Goal: Task Accomplishment & Management: Manage account settings

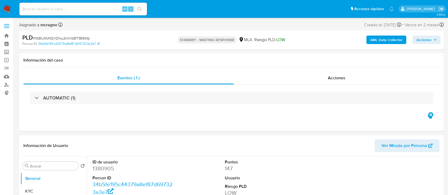
select select "10"
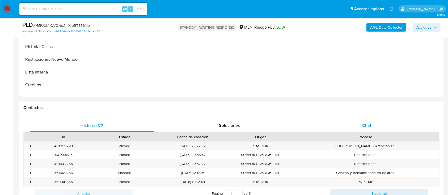
click at [364, 128] on span "Chat" at bounding box center [366, 126] width 9 height 6
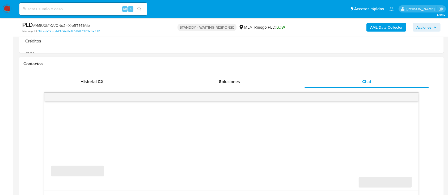
scroll to position [248, 0]
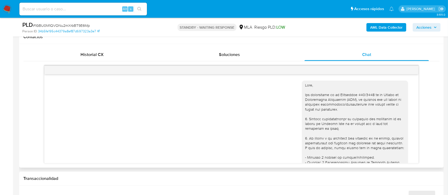
select select "10"
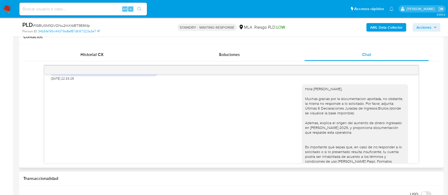
scroll to position [439, 0]
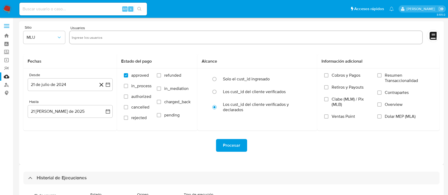
select select "10"
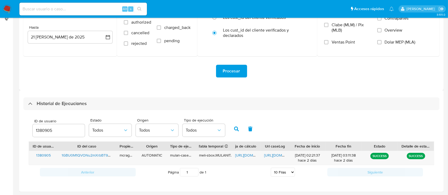
click at [45, 122] on span "ID de usuario" at bounding box center [60, 121] width 52 height 4
click at [45, 127] on input "1380905" at bounding box center [59, 130] width 52 height 7
click at [47, 135] on div "1380905" at bounding box center [59, 130] width 52 height 13
click at [46, 131] on input "1380905" at bounding box center [59, 130] width 52 height 7
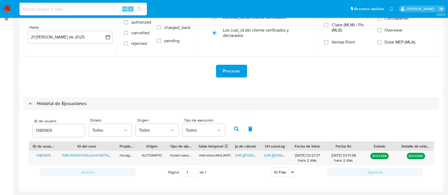
click at [46, 131] on input "1380905" at bounding box center [59, 130] width 52 height 7
paste input "30708832541"
type input "3"
paste input "28159692"
type input "28159692"
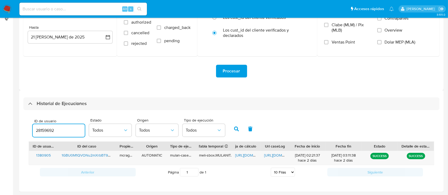
drag, startPoint x: 232, startPoint y: 127, endPoint x: 233, endPoint y: 138, distance: 10.9
click at [233, 128] on button "button" at bounding box center [237, 129] width 14 height 13
click at [242, 157] on span "https://docs.google.com/spreadsheets/d/1jcr5iegWk4CCLWy3dQ4TFO6-Yg_u8aH1JHM2ck1…" at bounding box center [253, 155] width 37 height 5
click at [276, 156] on span "https://docs.google.com/document/d/1SWVfD5OH7TW9Wie2nrojcawxE379tNZPRFKocJaZ-8I…" at bounding box center [282, 155] width 37 height 5
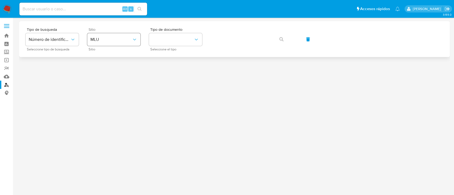
click at [109, 37] on span "MLU" at bounding box center [110, 39] width 41 height 5
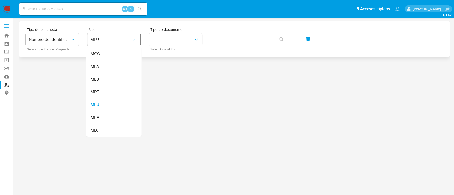
click at [101, 67] on div "MLA" at bounding box center [112, 66] width 44 height 13
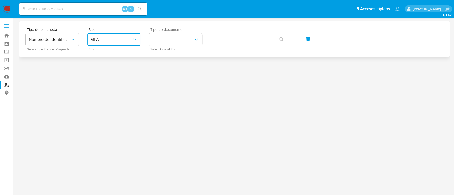
click at [180, 40] on button "identificationType" at bounding box center [175, 39] width 53 height 13
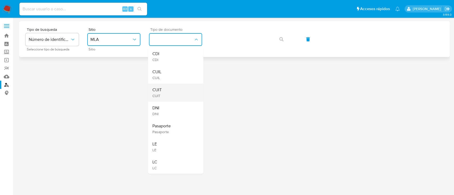
click at [168, 92] on div "CUIT CUIT" at bounding box center [174, 93] width 44 height 18
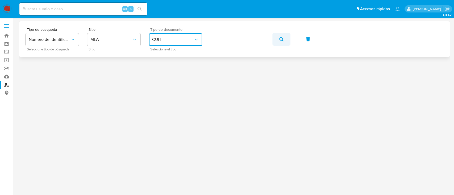
click at [281, 38] on icon "button" at bounding box center [281, 39] width 4 height 4
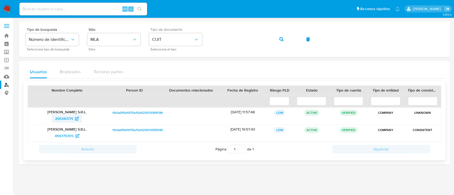
click at [66, 118] on span "295343771" at bounding box center [64, 119] width 18 height 9
click at [282, 39] on icon "button" at bounding box center [281, 39] width 4 height 4
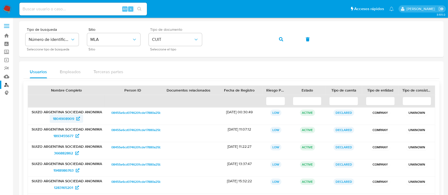
click at [64, 119] on span "1804908909" at bounding box center [63, 119] width 21 height 9
click at [281, 39] on icon "button" at bounding box center [281, 39] width 4 height 4
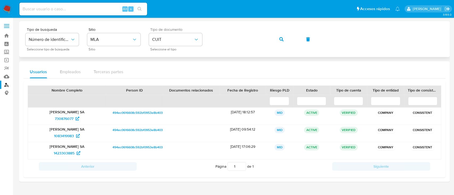
click at [286, 39] on button "button" at bounding box center [281, 39] width 18 height 13
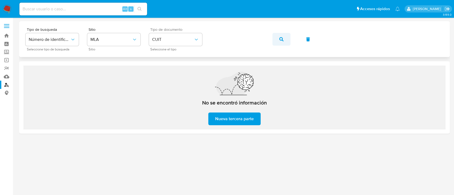
click at [282, 39] on icon "button" at bounding box center [281, 39] width 4 height 4
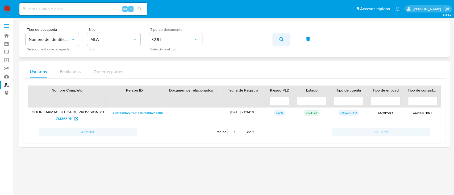
click at [287, 36] on button "button" at bounding box center [281, 39] width 18 height 13
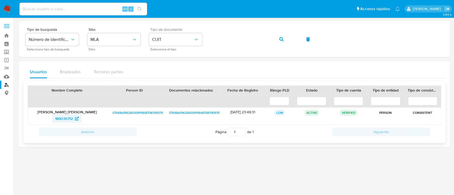
click at [78, 118] on icon at bounding box center [77, 119] width 4 height 4
click at [280, 38] on icon "button" at bounding box center [281, 39] width 4 height 4
click at [63, 115] on span "754121468" at bounding box center [63, 119] width 17 height 9
click at [281, 36] on span "button" at bounding box center [281, 39] width 4 height 12
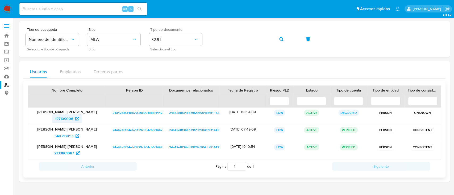
click at [62, 119] on span "127109006" at bounding box center [64, 119] width 18 height 9
drag, startPoint x: 281, startPoint y: 39, endPoint x: 255, endPoint y: 53, distance: 29.2
click at [281, 39] on icon "button" at bounding box center [281, 39] width 4 height 4
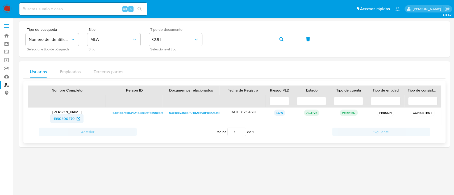
click at [75, 119] on span "1990400479" at bounding box center [66, 119] width 27 height 9
click at [282, 35] on span "button" at bounding box center [281, 39] width 4 height 12
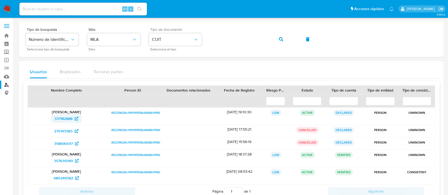
click at [62, 121] on span "337182888" at bounding box center [63, 119] width 18 height 9
click at [283, 38] on button "button" at bounding box center [281, 39] width 18 height 13
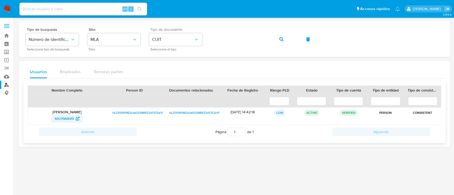
click at [65, 118] on span "1007964911" at bounding box center [63, 119] width 19 height 9
click at [283, 38] on icon "button" at bounding box center [281, 39] width 4 height 4
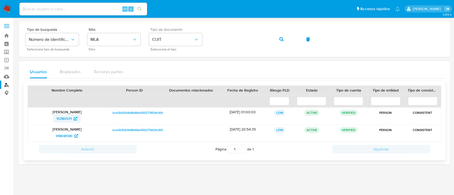
click at [73, 121] on span "15780571" at bounding box center [66, 119] width 21 height 9
click at [281, 40] on icon "button" at bounding box center [281, 39] width 4 height 4
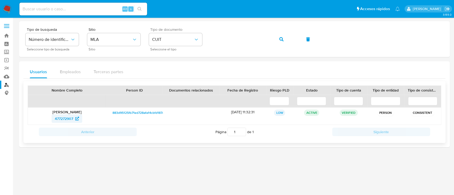
click at [73, 117] on span "477272907" at bounding box center [64, 119] width 18 height 9
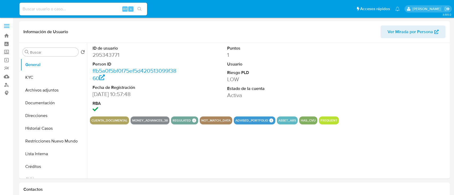
select select "10"
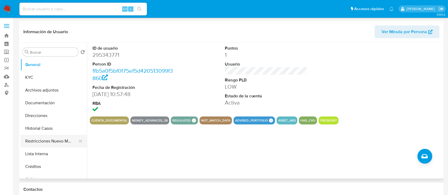
click at [40, 144] on button "Restricciones Nuevo Mundo" at bounding box center [51, 141] width 62 height 13
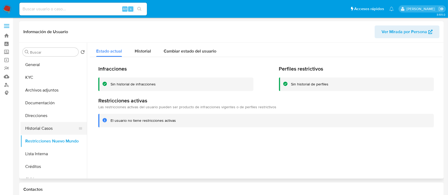
click at [46, 126] on button "Historial Casos" at bounding box center [51, 128] width 62 height 13
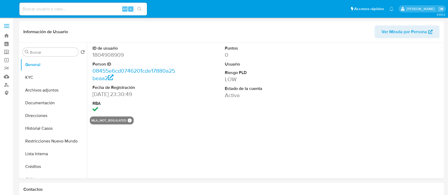
select select "10"
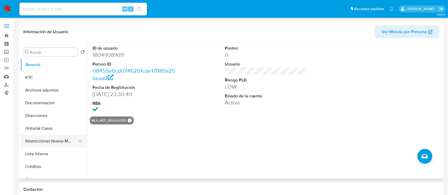
click at [43, 138] on button "Restricciones Nuevo Mundo" at bounding box center [51, 141] width 62 height 13
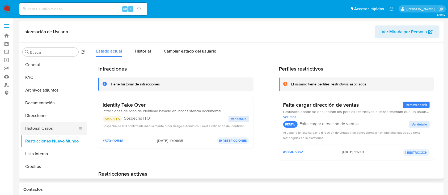
click at [48, 127] on button "Historial Casos" at bounding box center [51, 128] width 62 height 13
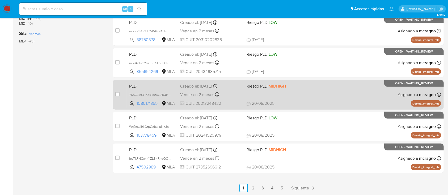
scroll to position [224, 0]
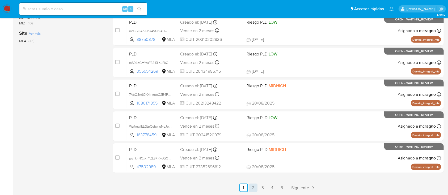
click at [254, 189] on link "2" at bounding box center [253, 188] width 9 height 9
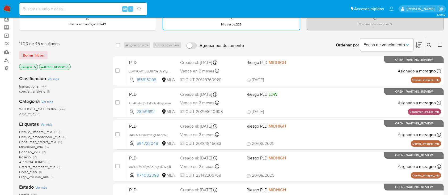
scroll to position [35, 0]
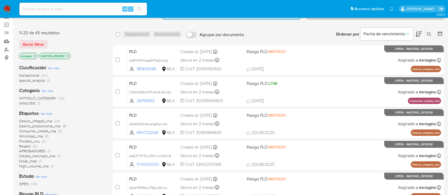
click at [55, 131] on span "Consumer_credits_mla" at bounding box center [37, 131] width 37 height 5
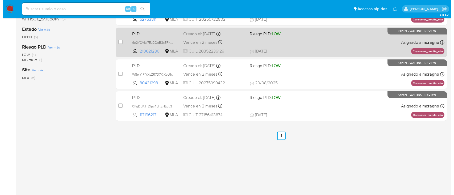
scroll to position [11, 0]
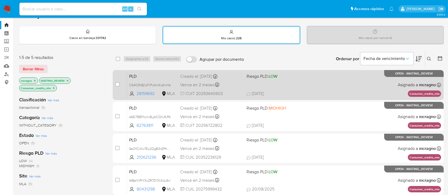
click at [297, 87] on div "PLD C6402N8j1oFrPxAlxIKqKmYa 28159692 MLA Riesgo PLD: LOW Creado el: 12/08/2025…" at bounding box center [284, 85] width 314 height 27
click at [116, 84] on input "checkbox" at bounding box center [117, 84] width 4 height 4
checkbox input "true"
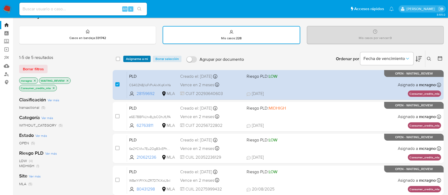
click at [132, 56] on span "Asignarme a mí" at bounding box center [137, 58] width 22 height 5
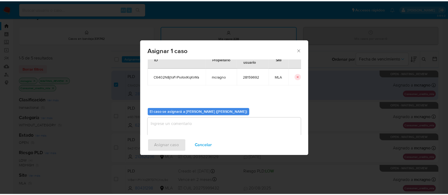
scroll to position [27, 0]
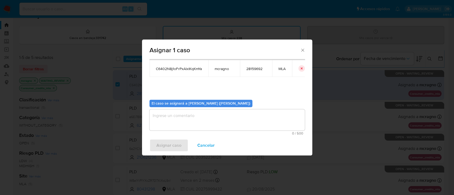
click at [167, 112] on textarea "assign-modal" at bounding box center [226, 120] width 155 height 21
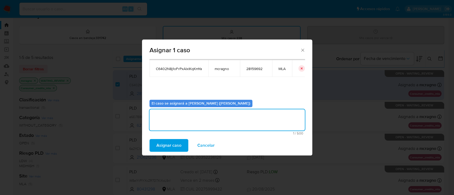
click at [169, 144] on span "Asignar caso" at bounding box center [168, 146] width 25 height 12
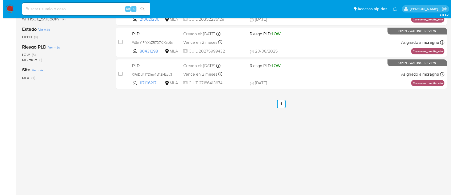
scroll to position [11, 0]
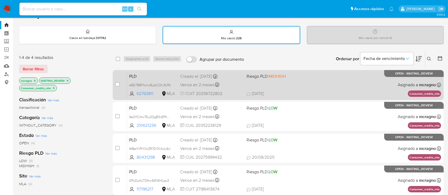
click at [343, 88] on div "PLD e6Ei7BBFkLhx8yjbCOhJfLPA 62763811 MLA Riesgo PLD: MIDHIGH Creado el: 12/08/…" at bounding box center [284, 85] width 314 height 27
click at [116, 85] on input "checkbox" at bounding box center [117, 84] width 4 height 4
checkbox input "true"
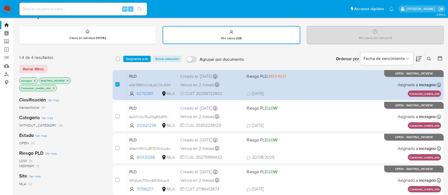
click at [138, 63] on div "select-all-cases-checkbox Asignarme a mí Borrar selección Agrupar por documento…" at bounding box center [278, 59] width 331 height 16
click at [139, 57] on span "Asignarme a mí" at bounding box center [137, 58] width 22 height 5
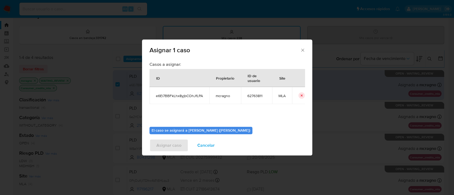
scroll to position [27, 0]
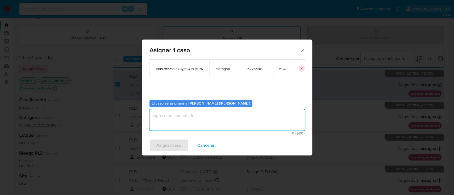
click at [186, 120] on textarea "assign-modal" at bounding box center [226, 120] width 155 height 21
click at [173, 145] on span "Asignar caso" at bounding box center [168, 146] width 25 height 12
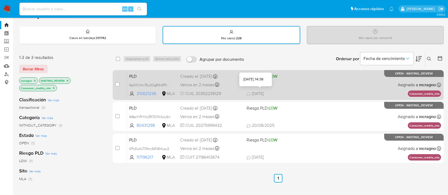
click at [302, 91] on span "18/08/2025 18/08/2025 14:38" at bounding box center [311, 94] width 128 height 6
click at [117, 84] on input "checkbox" at bounding box center [117, 84] width 4 height 4
checkbox input "true"
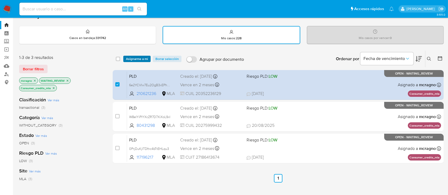
click at [134, 58] on span "Asignarme a mí" at bounding box center [137, 58] width 22 height 5
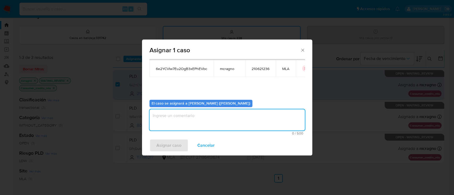
click at [187, 120] on textarea "assign-modal" at bounding box center [226, 120] width 155 height 21
click at [169, 146] on span "Asignar caso" at bounding box center [168, 146] width 25 height 12
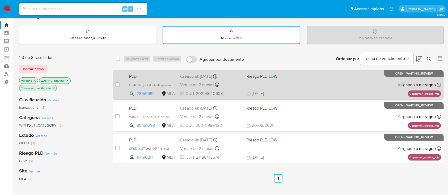
click at [322, 84] on div "PLD C6402N8j1oFrPxAlxIKqKmYa 28159692 MLA Riesgo PLD: LOW Creado el: 12/08/2025…" at bounding box center [284, 85] width 314 height 27
click at [117, 82] on input "checkbox" at bounding box center [117, 84] width 4 height 4
checkbox input "true"
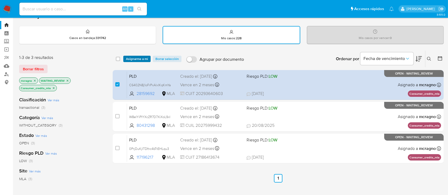
click at [137, 58] on span "Asignarme a mí" at bounding box center [137, 58] width 22 height 5
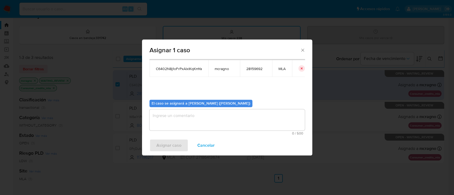
click at [184, 120] on textarea "assign-modal" at bounding box center [226, 120] width 155 height 21
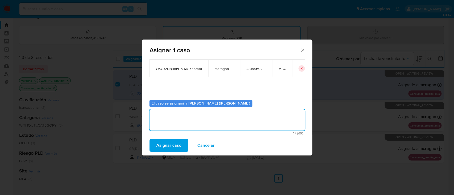
click at [172, 145] on span "Asignar caso" at bounding box center [168, 146] width 25 height 12
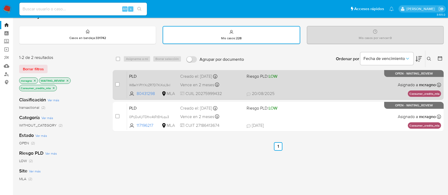
click at [331, 79] on div "PLD W8elYiPIYXcZR7D7XiXoL9xI 80431298 MLA Riesgo PLD: LOW Creado el: 12/08/2025…" at bounding box center [284, 85] width 314 height 27
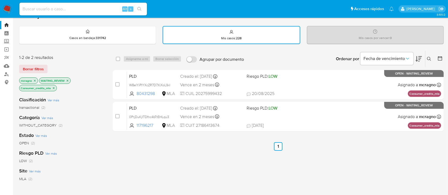
drag, startPoint x: 117, startPoint y: 85, endPoint x: 136, endPoint y: 57, distance: 33.4
click at [117, 84] on input "checkbox" at bounding box center [117, 84] width 4 height 4
checkbox input "true"
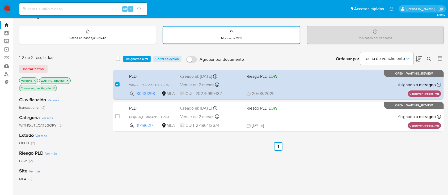
click at [137, 54] on div "select-all-cases-checkbox Asignarme a mí Borrar selección Agrupar por documento…" at bounding box center [278, 59] width 331 height 16
click at [140, 58] on span "Asignarme a mí" at bounding box center [137, 58] width 22 height 5
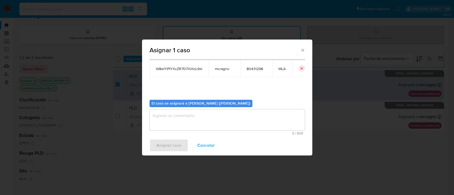
click at [184, 115] on textarea "assign-modal" at bounding box center [226, 120] width 155 height 21
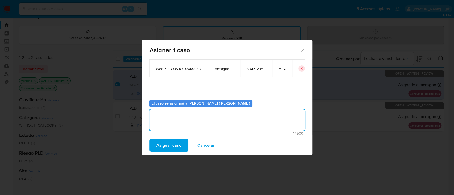
click at [168, 148] on span "Asignar caso" at bounding box center [168, 146] width 25 height 12
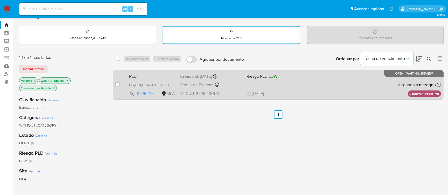
click at [347, 93] on span "18/08/2025 18/08/2025 14:51" at bounding box center [311, 94] width 128 height 6
click at [119, 83] on input "checkbox" at bounding box center [117, 84] width 4 height 4
checkbox input "true"
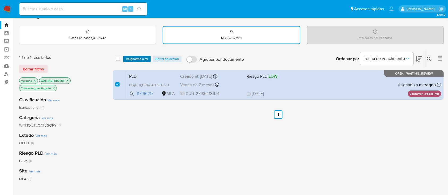
click at [133, 58] on span "Asignarme a mí" at bounding box center [137, 58] width 22 height 5
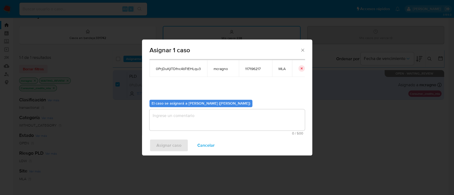
click at [168, 127] on textarea "assign-modal" at bounding box center [226, 120] width 155 height 21
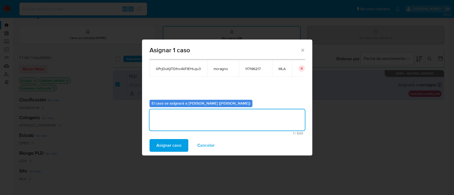
click at [169, 144] on span "Asignar caso" at bounding box center [168, 146] width 25 height 12
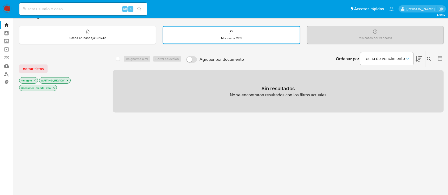
click at [54, 87] on icon "close-filter" at bounding box center [53, 87] width 3 height 3
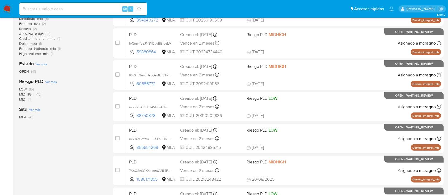
scroll to position [83, 0]
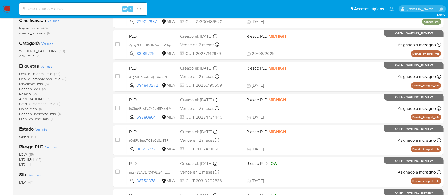
click at [53, 105] on span "Credits_merchant_mla" at bounding box center [37, 103] width 36 height 5
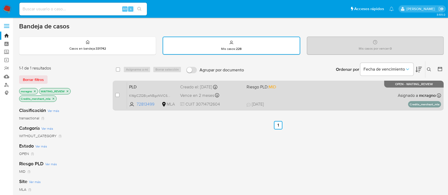
click at [344, 90] on div "PLD KWglCZQBiyeNBgzNVlC6v5Wk 72813499 MLA Riesgo PLD: MID Creado el: 12/08/2025…" at bounding box center [284, 95] width 314 height 27
click at [119, 95] on input "checkbox" at bounding box center [117, 95] width 4 height 4
checkbox input "true"
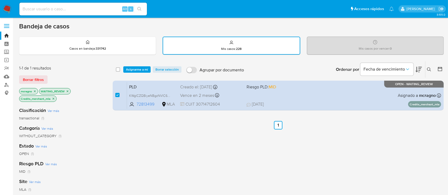
click at [136, 73] on div "select-all-cases-checkbox Asignarme a mí Borrar selección Agrupar por documento…" at bounding box center [278, 69] width 331 height 16
click at [137, 69] on span "Asignarme a mí" at bounding box center [137, 69] width 22 height 5
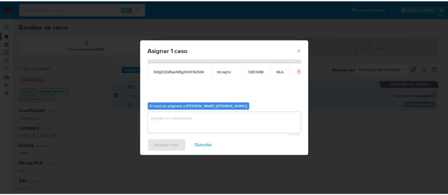
scroll to position [27, 0]
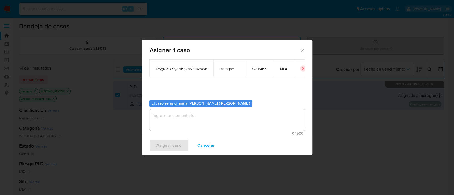
click at [173, 126] on textarea "assign-modal" at bounding box center [226, 120] width 155 height 21
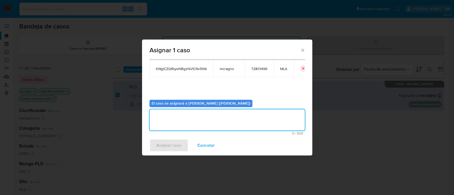
click at [173, 134] on span "0 / 500" at bounding box center [227, 133] width 152 height 3
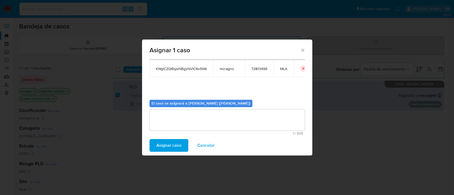
click at [173, 145] on span "Asignar caso" at bounding box center [168, 146] width 25 height 12
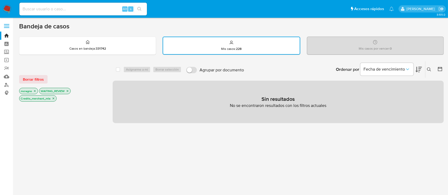
click at [55, 98] on p "Credits_merchant_mla" at bounding box center [37, 99] width 37 height 6
click at [53, 99] on icon "close-filter" at bounding box center [53, 98] width 3 height 3
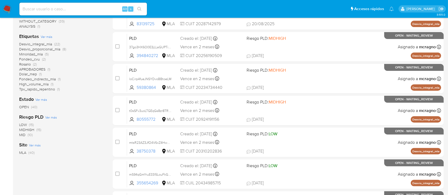
scroll to position [47, 0]
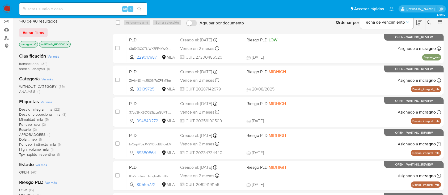
click at [68, 43] on icon "close-filter" at bounding box center [67, 44] width 3 height 3
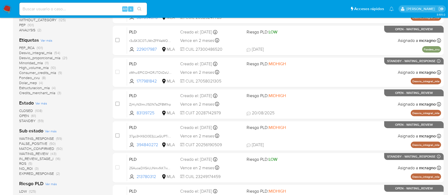
scroll to position [153, 0]
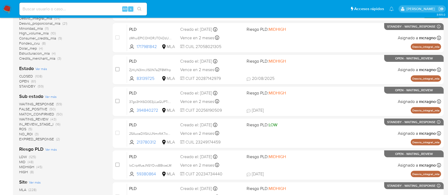
click at [39, 117] on span "WAITING_REVIEW" at bounding box center [33, 119] width 29 height 5
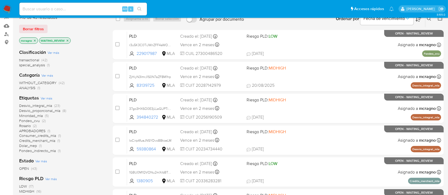
scroll to position [47, 0]
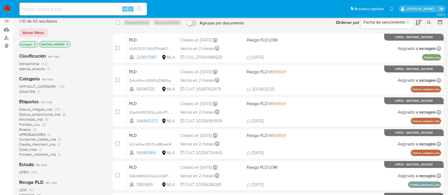
click at [45, 144] on span "Credits_merchant_mla" at bounding box center [37, 144] width 36 height 5
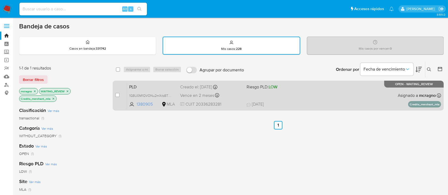
click at [342, 100] on div "PLD 1GBU0M1QVONu2mXrbBT9E6Mp 1380905 MLA Riesgo PLD: LOW Creado el: 12/08/2025 …" at bounding box center [284, 95] width 314 height 27
click at [118, 93] on input "checkbox" at bounding box center [117, 95] width 4 height 4
checkbox input "true"
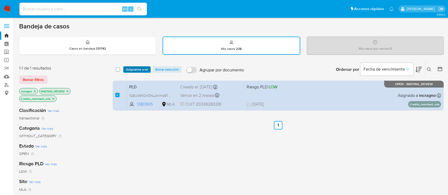
click at [140, 67] on span "Asignarme a mí" at bounding box center [137, 69] width 22 height 5
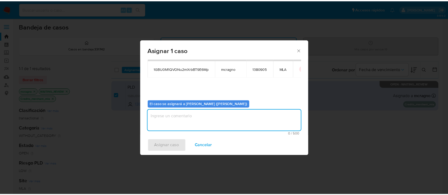
scroll to position [27, 0]
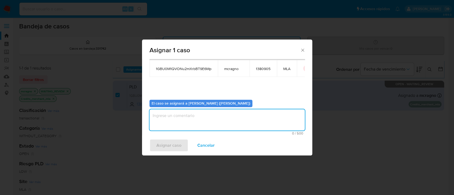
click at [185, 111] on textarea "assign-modal" at bounding box center [226, 120] width 155 height 21
click at [184, 142] on button "Asignar caso" at bounding box center [168, 145] width 39 height 13
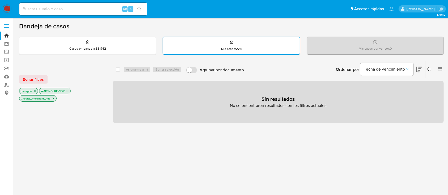
click at [53, 96] on p "Credits_merchant_mla" at bounding box center [37, 99] width 37 height 6
click at [53, 97] on icon "close-filter" at bounding box center [53, 98] width 3 height 3
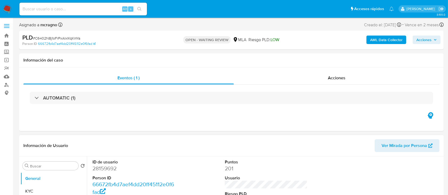
select select "10"
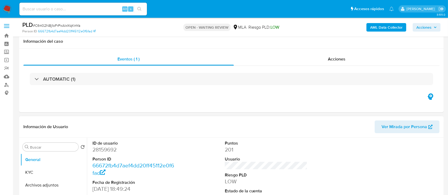
scroll to position [106, 0]
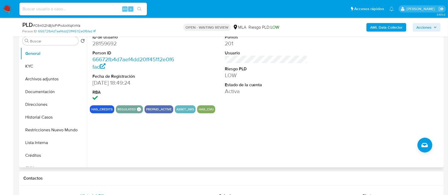
click at [103, 44] on dd "28159692" at bounding box center [134, 43] width 83 height 7
copy dd "28159692"
click at [49, 118] on button "Historial Casos" at bounding box center [51, 117] width 62 height 13
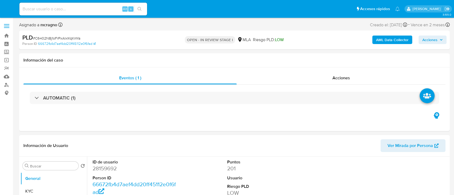
select select "10"
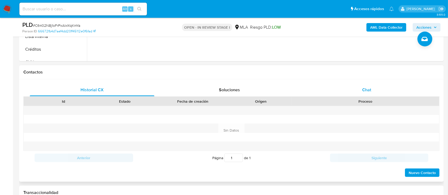
click at [384, 93] on div "Chat" at bounding box center [367, 90] width 125 height 13
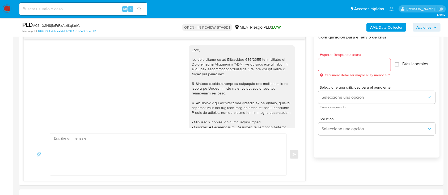
scroll to position [251, 0]
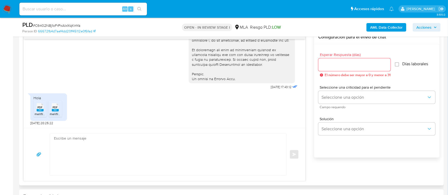
click at [37, 107] on icon at bounding box center [40, 107] width 7 height 8
click at [53, 107] on span "PDF" at bounding box center [55, 107] width 5 height 3
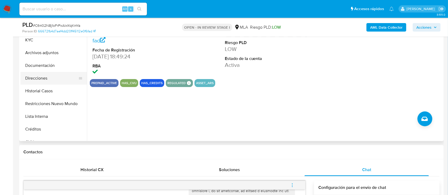
scroll to position [106, 0]
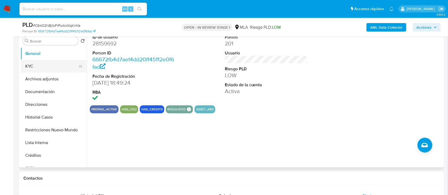
click at [58, 67] on button "KYC" at bounding box center [51, 66] width 62 height 13
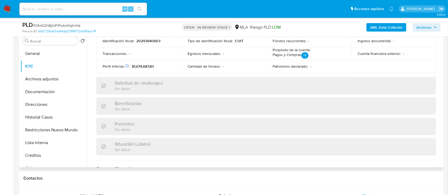
scroll to position [280, 0]
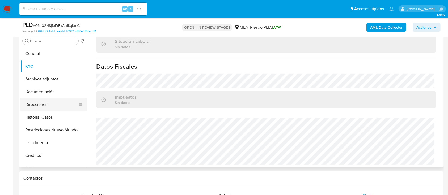
click at [53, 105] on button "Direcciones" at bounding box center [51, 104] width 62 height 13
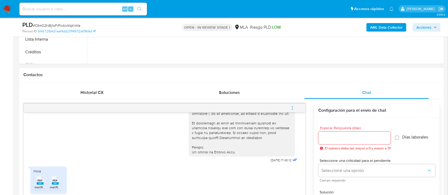
scroll to position [248, 0]
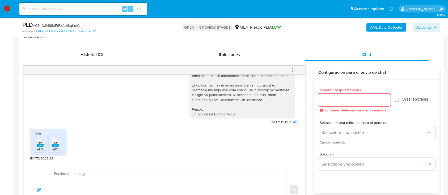
click at [181, 162] on div "[DATE] 17:43:12 Hola PDF PDF melifile1283106651633805161.pdf PDF PDF melifile20…" at bounding box center [165, 118] width 282 height 89
click at [178, 178] on textarea at bounding box center [167, 190] width 226 height 42
paste textarea "Lore Ipsumd Sitametco Adipis, Elitse doeiusm tem in utlaboree, do magnaali, en …"
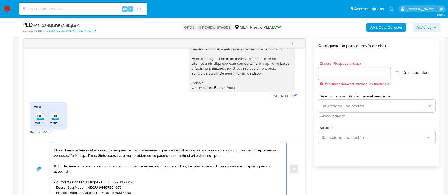
scroll to position [0, 0]
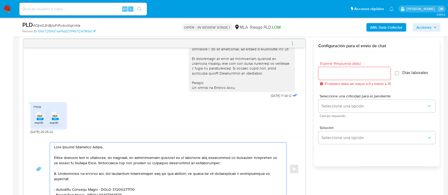
type textarea "Lore Ipsumd Sitametco Adipis, Elitse doeiusm tem in utlaboree, do magnaali, en …"
click at [357, 70] on div at bounding box center [354, 73] width 72 height 13
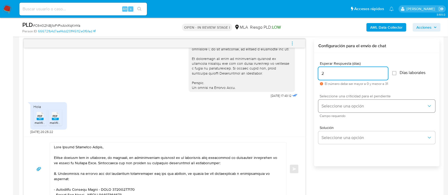
type input "2"
click at [345, 104] on span "Seleccione una opción" at bounding box center [374, 106] width 105 height 5
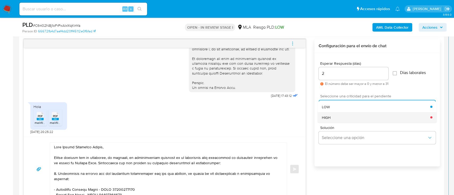
click at [338, 116] on div "HIGH" at bounding box center [376, 117] width 108 height 11
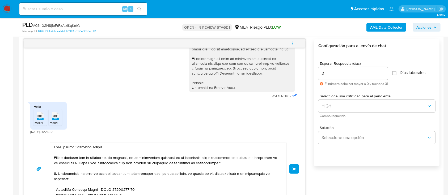
click at [292, 170] on button "Enviar" at bounding box center [294, 170] width 10 height 10
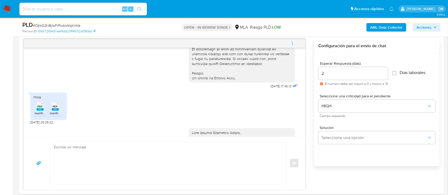
scroll to position [426, 0]
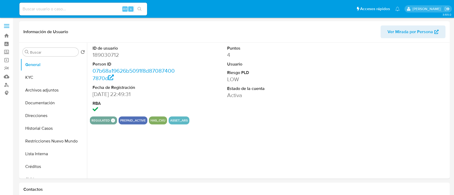
select select "10"
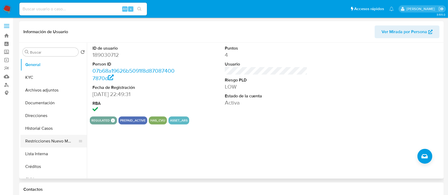
click at [52, 142] on button "Restricciones Nuevo Mundo" at bounding box center [51, 141] width 62 height 13
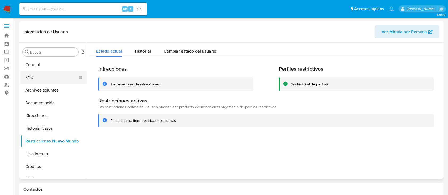
click at [55, 80] on button "KYC" at bounding box center [51, 77] width 62 height 13
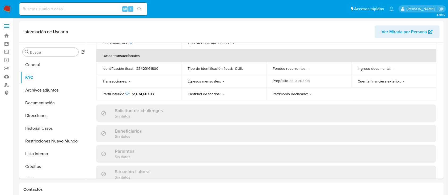
scroll to position [280, 0]
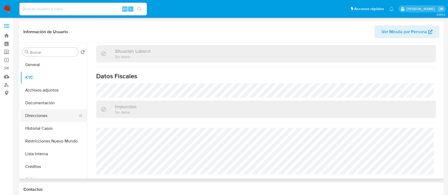
click at [50, 114] on button "Direcciones" at bounding box center [51, 116] width 62 height 13
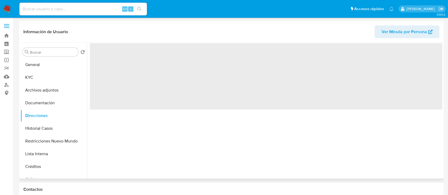
scroll to position [0, 0]
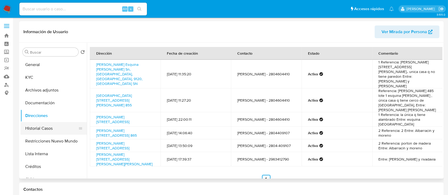
click at [45, 129] on button "Historial Casos" at bounding box center [51, 128] width 62 height 13
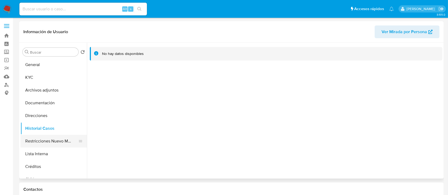
click at [54, 141] on button "Restricciones Nuevo Mundo" at bounding box center [51, 141] width 62 height 13
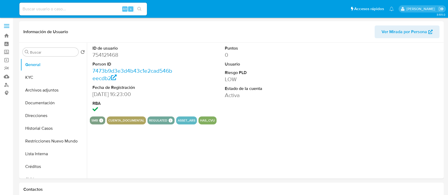
select select "10"
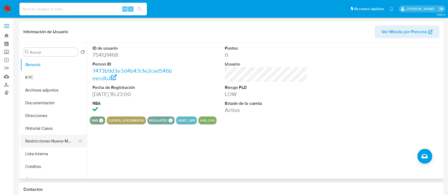
click at [39, 140] on button "Restricciones Nuevo Mundo" at bounding box center [51, 141] width 62 height 13
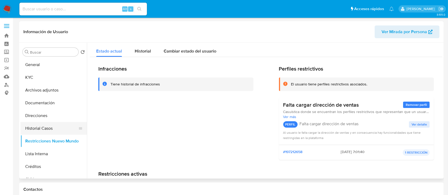
click at [36, 131] on button "Historial Casos" at bounding box center [51, 128] width 62 height 13
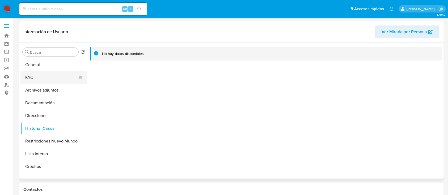
click at [46, 76] on button "KYC" at bounding box center [51, 77] width 62 height 13
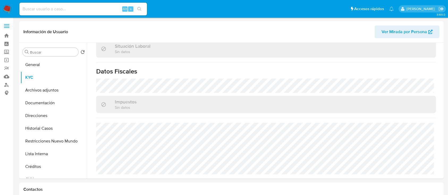
scroll to position [275, 0]
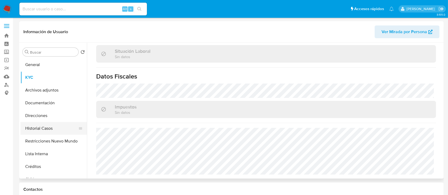
click at [57, 128] on button "Historial Casos" at bounding box center [51, 128] width 62 height 13
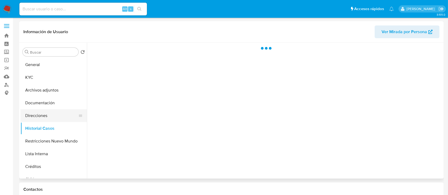
scroll to position [0, 0]
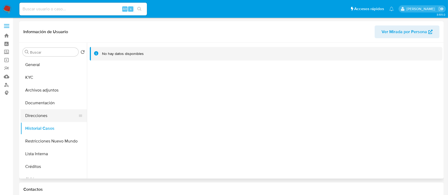
click at [52, 111] on button "Direcciones" at bounding box center [51, 116] width 62 height 13
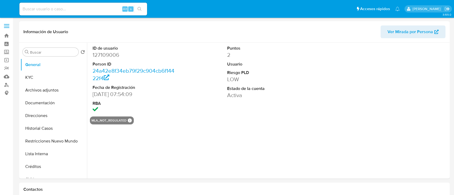
select select "10"
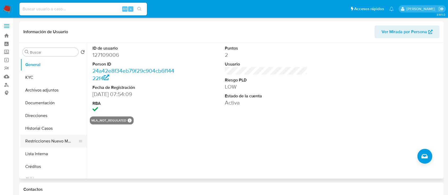
click at [54, 136] on button "Restricciones Nuevo Mundo" at bounding box center [51, 141] width 62 height 13
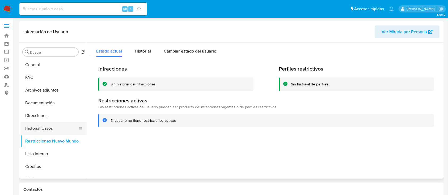
click at [49, 134] on button "Historial Casos" at bounding box center [51, 128] width 62 height 13
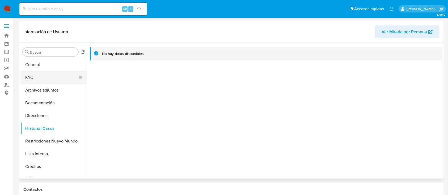
click at [49, 76] on button "KYC" at bounding box center [51, 77] width 62 height 13
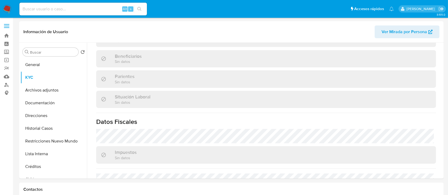
scroll to position [263, 0]
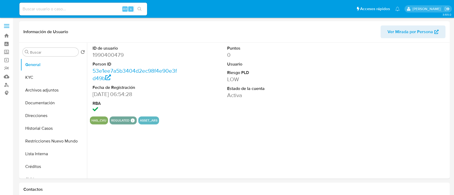
select select "10"
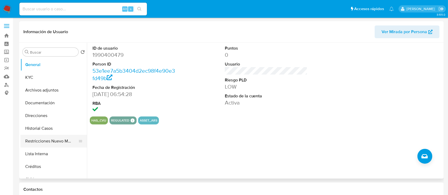
click at [34, 142] on button "Restricciones Nuevo Mundo" at bounding box center [51, 141] width 62 height 13
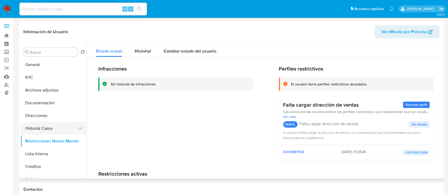
click at [56, 126] on button "Historial Casos" at bounding box center [51, 128] width 62 height 13
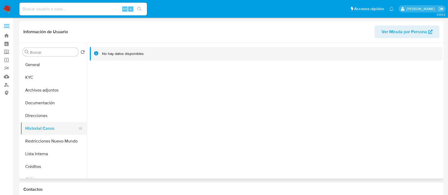
click at [56, 126] on button "Historial Casos" at bounding box center [51, 128] width 62 height 13
click at [52, 118] on button "Direcciones" at bounding box center [51, 116] width 62 height 13
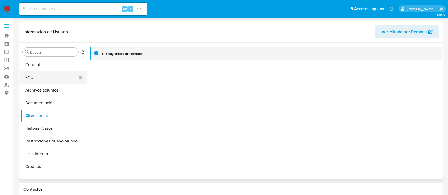
click at [54, 76] on button "KYC" at bounding box center [51, 77] width 62 height 13
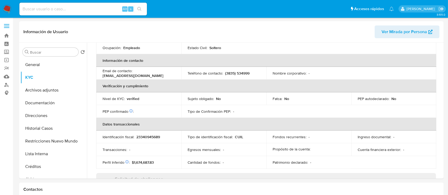
scroll to position [280, 0]
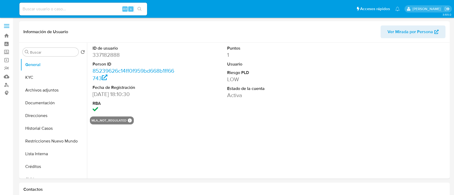
select select "10"
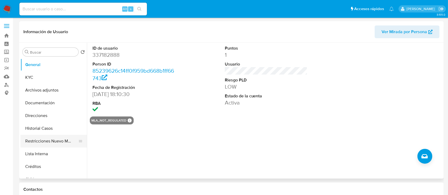
click at [44, 144] on button "Restricciones Nuevo Mundo" at bounding box center [51, 141] width 62 height 13
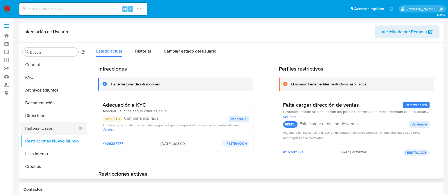
click at [48, 129] on button "Historial Casos" at bounding box center [51, 128] width 62 height 13
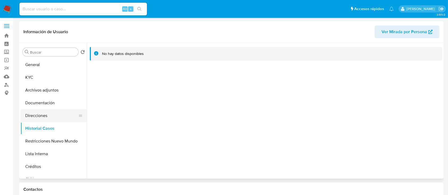
click at [49, 114] on button "Direcciones" at bounding box center [51, 116] width 62 height 13
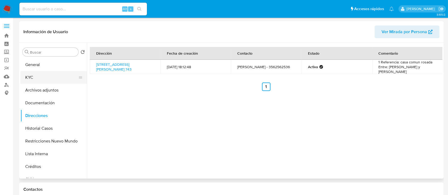
click at [47, 76] on button "KYC" at bounding box center [51, 77] width 62 height 13
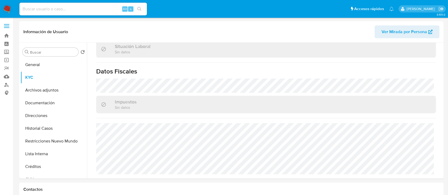
scroll to position [280, 0]
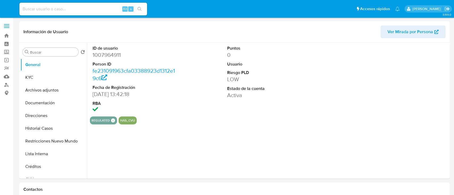
select select "10"
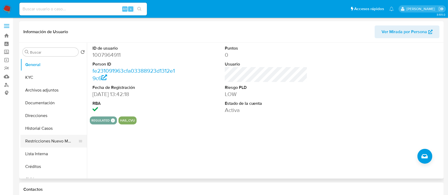
click at [56, 141] on button "Restricciones Nuevo Mundo" at bounding box center [51, 141] width 62 height 13
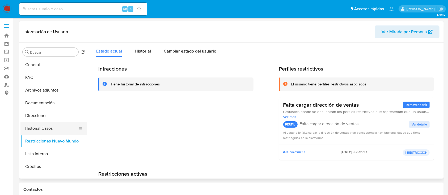
click at [59, 129] on button "Historial Casos" at bounding box center [51, 128] width 62 height 13
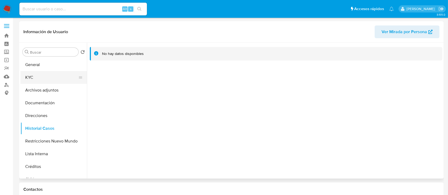
click at [48, 78] on button "KYC" at bounding box center [51, 77] width 62 height 13
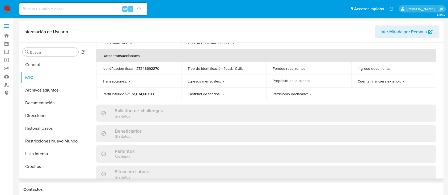
scroll to position [280, 0]
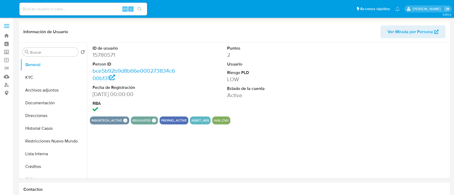
select select "10"
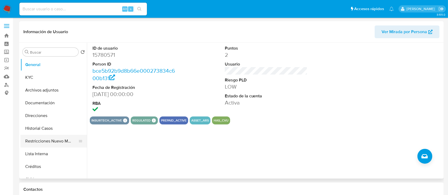
click at [57, 141] on button "Restricciones Nuevo Mundo" at bounding box center [51, 141] width 62 height 13
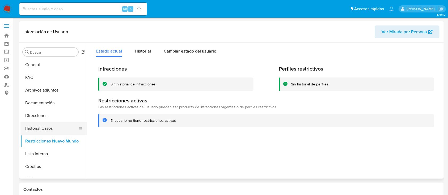
click at [58, 128] on button "Historial Casos" at bounding box center [51, 128] width 62 height 13
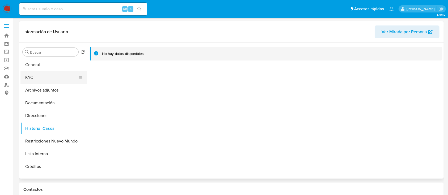
click at [52, 82] on button "KYC" at bounding box center [51, 77] width 62 height 13
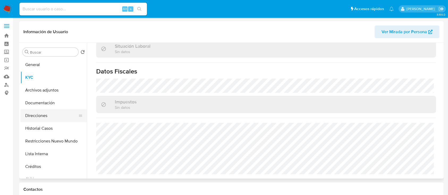
scroll to position [275, 0]
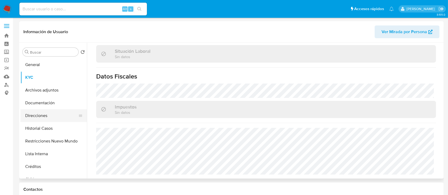
click at [44, 117] on button "Direcciones" at bounding box center [51, 116] width 62 height 13
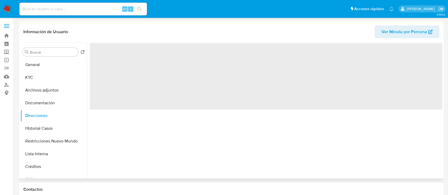
scroll to position [0, 0]
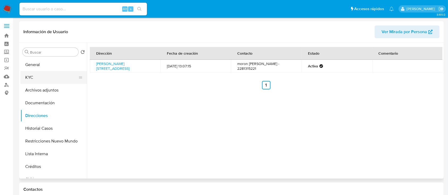
click at [45, 79] on button "KYC" at bounding box center [51, 77] width 62 height 13
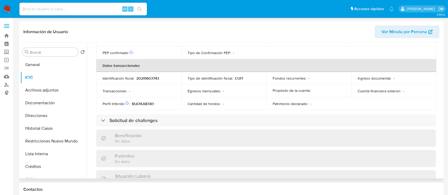
scroll to position [275, 0]
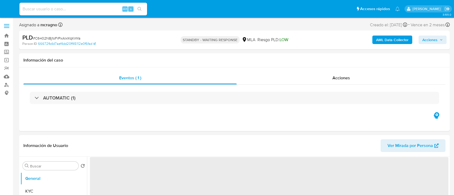
select select "10"
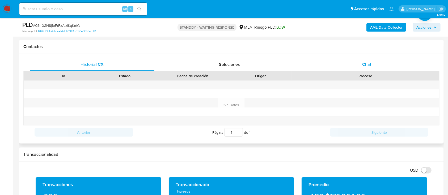
scroll to position [213, 0]
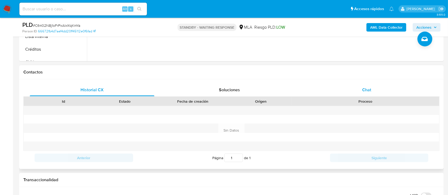
click at [368, 94] on div "Chat" at bounding box center [367, 90] width 125 height 13
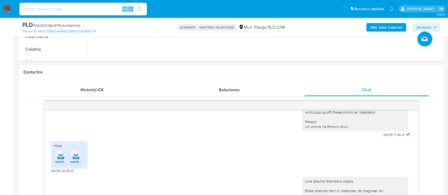
scroll to position [249, 0]
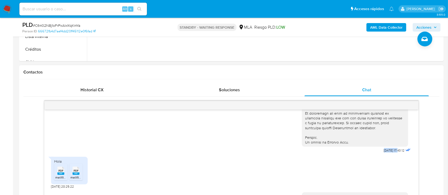
drag, startPoint x: 371, startPoint y: 161, endPoint x: 388, endPoint y: 160, distance: 17.3
click at [388, 155] on div "[DATE] 17:43:12" at bounding box center [357, 9] width 110 height 291
copy span "[DATE]"
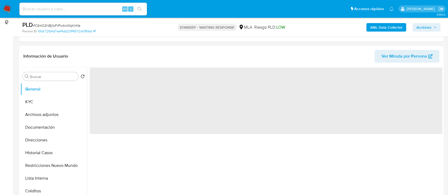
scroll to position [177, 0]
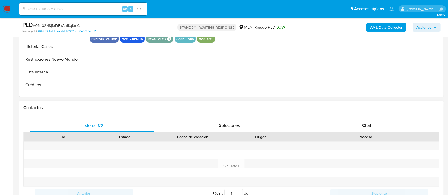
click at [407, 142] on div at bounding box center [366, 146] width 148 height 9
select select "10"
click at [390, 123] on div "Chat" at bounding box center [367, 125] width 125 height 13
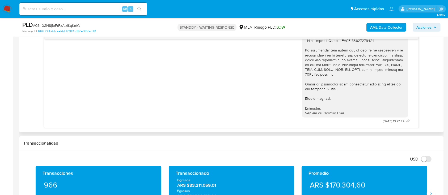
scroll to position [355, 0]
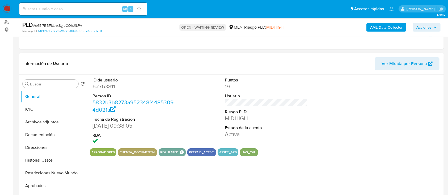
scroll to position [106, 0]
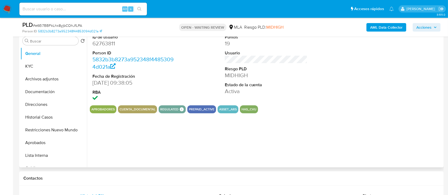
select select "10"
click at [100, 44] on dd "62763811" at bounding box center [134, 43] width 83 height 7
copy dd "62763811"
click at [53, 124] on button "Restricciones Nuevo Mundo" at bounding box center [53, 130] width 66 height 13
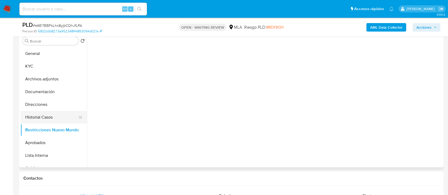
click at [53, 119] on button "Historial Casos" at bounding box center [51, 117] width 62 height 13
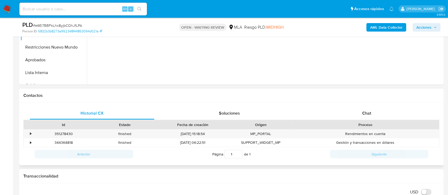
scroll to position [248, 0]
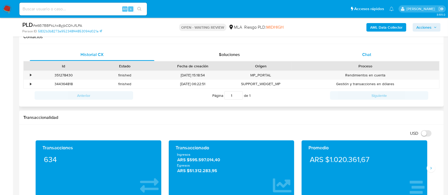
click at [372, 56] on div "Chat" at bounding box center [367, 54] width 125 height 13
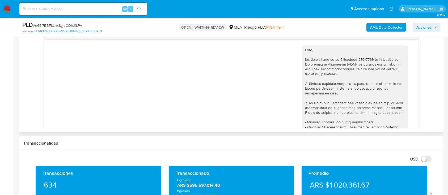
scroll to position [266, 0]
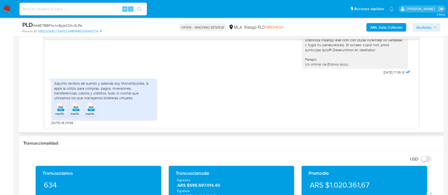
click at [60, 112] on span "melifile9137912170742602239.pdf" at bounding box center [79, 114] width 48 height 5
click at [75, 111] on icon "PDF" at bounding box center [76, 107] width 7 height 9
click at [64, 108] on icon at bounding box center [60, 107] width 7 height 8
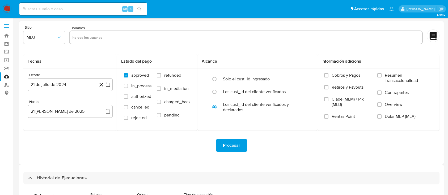
select select "10"
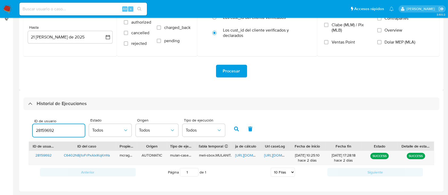
click at [43, 132] on input "28159692" at bounding box center [59, 130] width 52 height 7
type input "62763811"
drag, startPoint x: 235, startPoint y: 126, endPoint x: 239, endPoint y: 136, distance: 10.1
click at [235, 126] on button "button" at bounding box center [237, 129] width 14 height 13
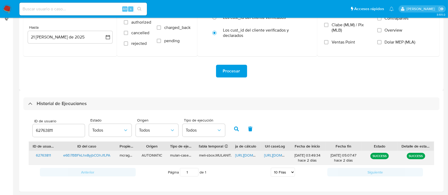
click at [242, 156] on span "https://docs.google.com/spreadsheets/d/1gthyow0X0pDlW5XnjWcqqb9xPxUf-J9SvJFsYdQ…" at bounding box center [253, 155] width 37 height 5
click at [277, 157] on span "https://docs.google.com/document/d/18zQxSiJLUL0xAHcMGZfxSQ3D7E5-xpBqp0u31qdjSH4…" at bounding box center [282, 155] width 37 height 5
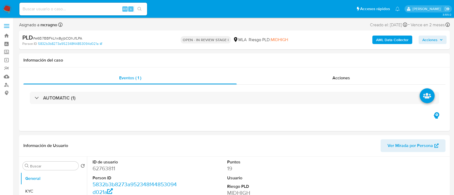
select select "10"
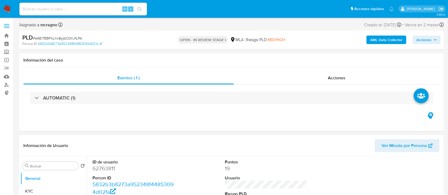
click at [101, 172] on dd "62763811" at bounding box center [134, 168] width 83 height 7
copy dd "62763811"
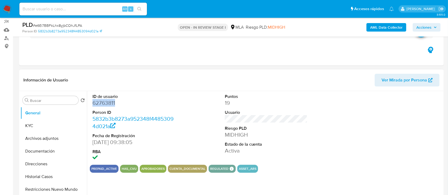
scroll to position [71, 0]
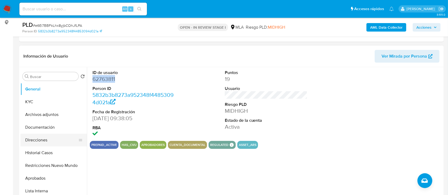
click at [54, 142] on button "Direcciones" at bounding box center [51, 140] width 62 height 13
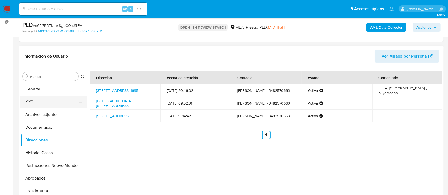
click at [42, 100] on button "KYC" at bounding box center [51, 102] width 62 height 13
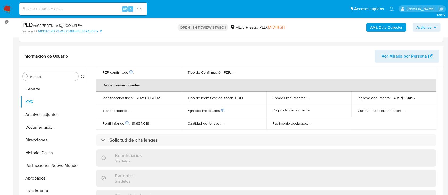
scroll to position [275, 0]
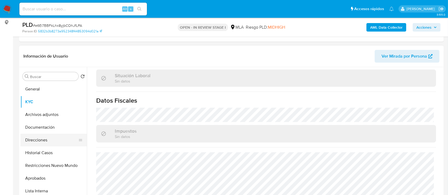
click at [23, 143] on button "Direcciones" at bounding box center [51, 140] width 62 height 13
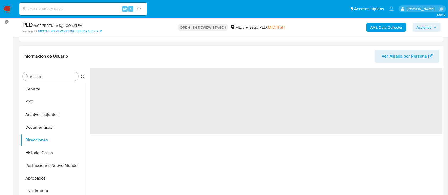
scroll to position [0, 0]
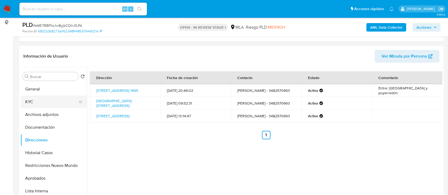
click at [54, 102] on button "KYC" at bounding box center [51, 102] width 62 height 13
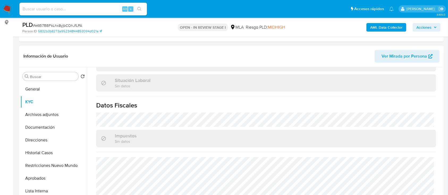
scroll to position [275, 0]
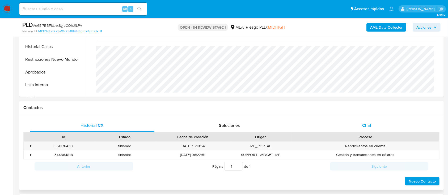
click at [366, 131] on div "Chat" at bounding box center [367, 125] width 125 height 13
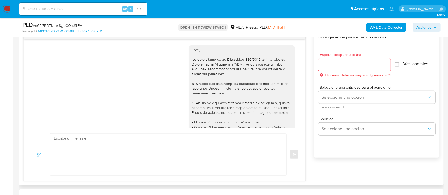
scroll to position [266, 0]
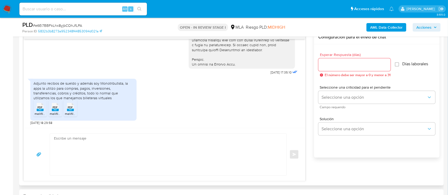
click at [147, 144] on textarea at bounding box center [167, 155] width 226 height 42
paste textarea "Hola Mariano Dario Meza, Muchas gracias por tu respuesta, no obstante, la docum…"
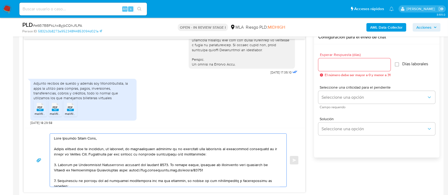
scroll to position [85, 0]
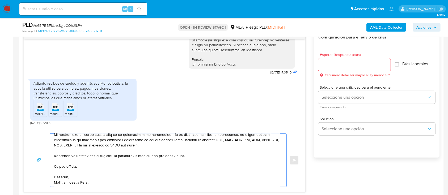
click at [224, 148] on textarea at bounding box center [167, 160] width 226 height 53
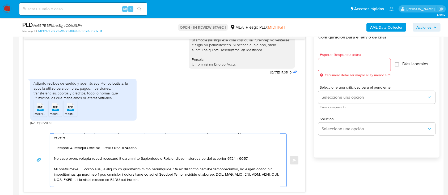
click at [265, 161] on textarea at bounding box center [167, 160] width 226 height 53
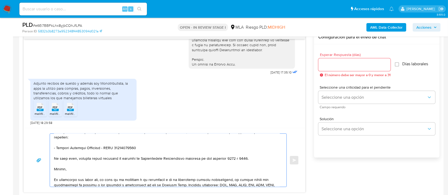
paste textarea "Queremos informarte que el uso de la cuenta es personal y no se deben canalizar…"
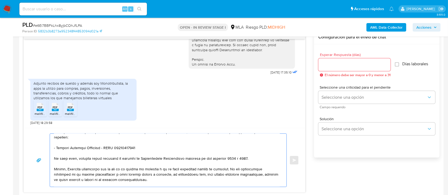
scroll to position [52, 0]
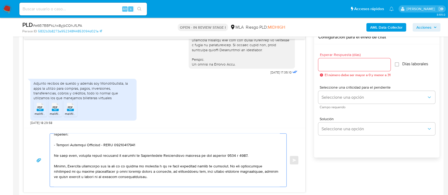
click at [70, 167] on textarea at bounding box center [167, 160] width 226 height 53
drag, startPoint x: 238, startPoint y: 167, endPoint x: 277, endPoint y: 167, distance: 38.8
click at [239, 167] on textarea at bounding box center [167, 160] width 226 height 53
drag, startPoint x: 56, startPoint y: 145, endPoint x: 98, endPoint y: 148, distance: 41.3
click at [98, 148] on textarea at bounding box center [167, 160] width 226 height 53
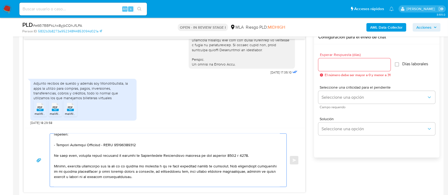
drag, startPoint x: 54, startPoint y: 171, endPoint x: 169, endPoint y: 174, distance: 115.4
click at [169, 174] on textarea at bounding box center [167, 160] width 226 height 53
paste textarea "Silvina Veronica Zanuttini"
click at [130, 174] on textarea at bounding box center [167, 160] width 226 height 53
drag, startPoint x: 193, startPoint y: 175, endPoint x: 217, endPoint y: 176, distance: 24.5
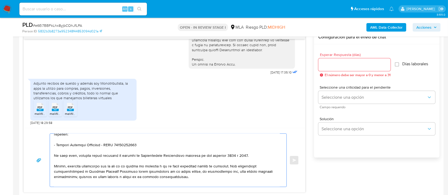
click at [193, 175] on textarea at bounding box center [167, 160] width 226 height 53
drag, startPoint x: 79, startPoint y: 180, endPoint x: 206, endPoint y: 179, distance: 127.6
click at [206, 179] on textarea at bounding box center [167, 160] width 226 height 53
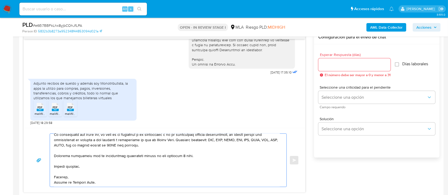
scroll to position [114, 0]
type textarea "Hola Mariano Dario Meza, Muchas gracias por tu respuesta, no obstante, la docum…"
click at [350, 68] on input "Esperar Respuesta (días)" at bounding box center [354, 64] width 72 height 7
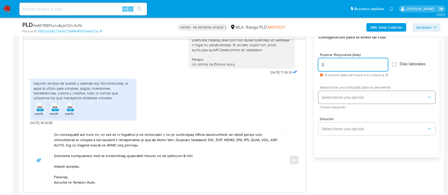
type input "2"
click at [347, 87] on span "Seleccione una criticidad para el pendiente" at bounding box center [378, 88] width 117 height 4
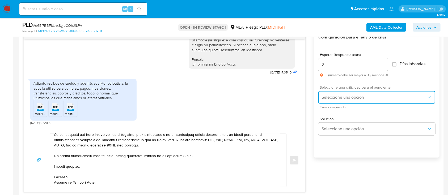
click at [345, 96] on span "Seleccione una opción" at bounding box center [374, 97] width 105 height 5
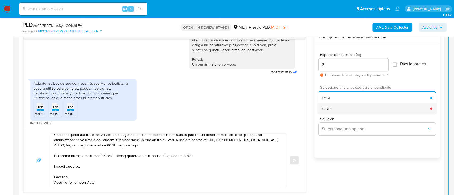
click at [335, 108] on div "HIGH" at bounding box center [376, 108] width 108 height 11
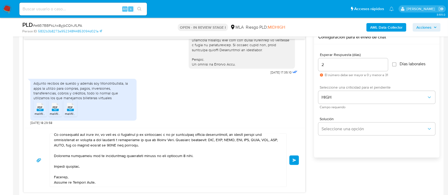
click at [296, 160] on span "Enviar" at bounding box center [295, 160] width 4 height 3
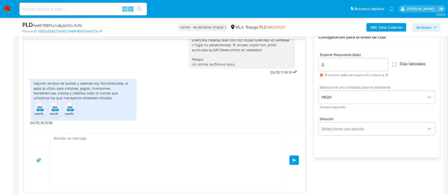
scroll to position [499, 0]
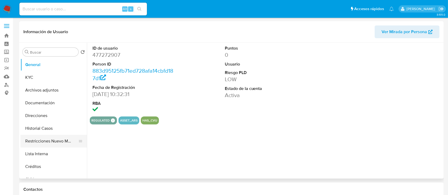
click at [50, 141] on button "Restricciones Nuevo Mundo" at bounding box center [51, 141] width 62 height 13
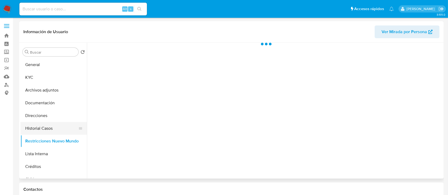
select select "10"
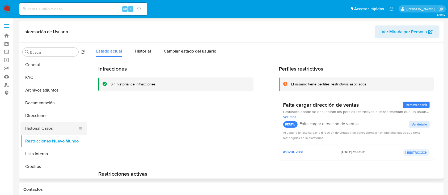
click at [51, 131] on button "Historial Casos" at bounding box center [51, 128] width 62 height 13
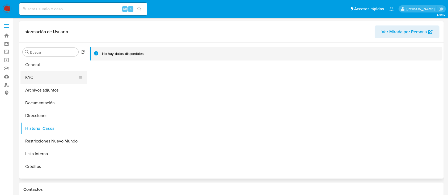
click at [41, 79] on button "KYC" at bounding box center [51, 77] width 62 height 13
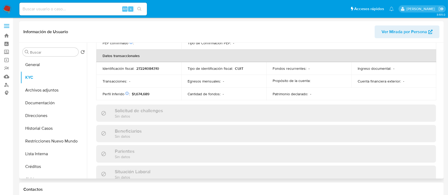
scroll to position [280, 0]
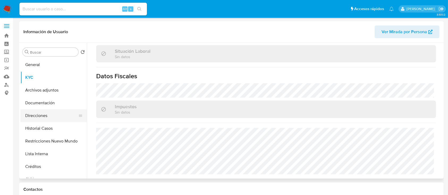
click at [51, 115] on button "Direcciones" at bounding box center [51, 116] width 62 height 13
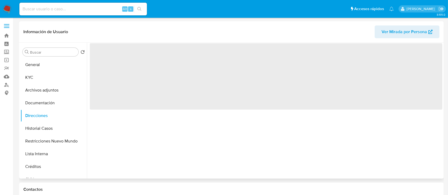
scroll to position [0, 0]
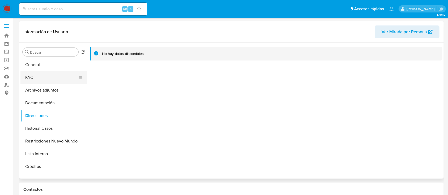
click at [38, 75] on button "KYC" at bounding box center [51, 77] width 62 height 13
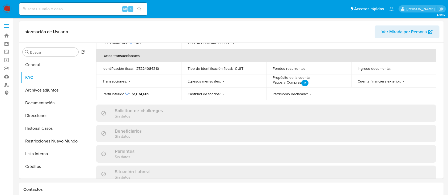
scroll to position [280, 0]
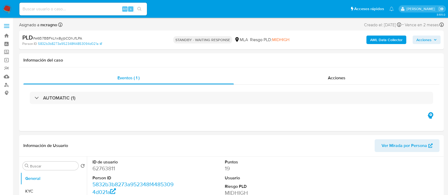
select select "10"
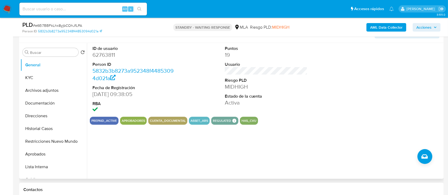
scroll to position [106, 0]
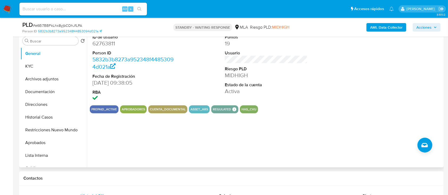
drag, startPoint x: 50, startPoint y: 65, endPoint x: 88, endPoint y: 73, distance: 38.6
click at [50, 65] on button "KYC" at bounding box center [53, 66] width 66 height 13
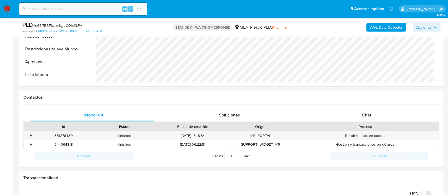
scroll to position [213, 0]
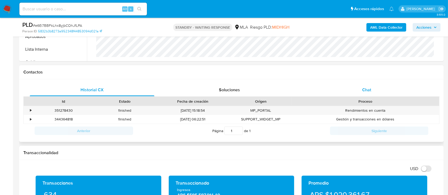
click at [374, 93] on div "Chat" at bounding box center [367, 90] width 125 height 13
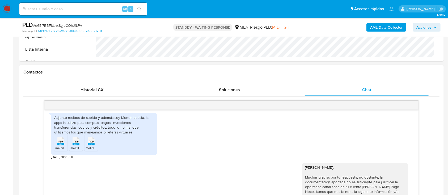
scroll to position [251, 0]
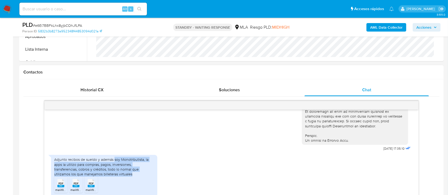
drag, startPoint x: 115, startPoint y: 169, endPoint x: 135, endPoint y: 184, distance: 25.2
click at [135, 177] on div "Adjunto recibos de sueldo y además soy Monotributista, la apps la utilizo para …" at bounding box center [104, 166] width 100 height 19
copy div "soy Monotributista, la apps la utilizo para compras, pagos, inversiones, transf…"
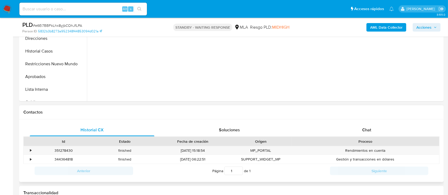
scroll to position [213, 0]
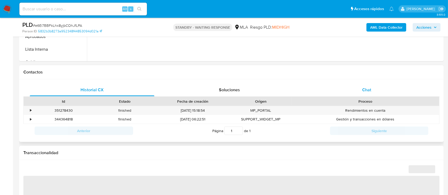
click at [370, 92] on span "Chat" at bounding box center [366, 90] width 9 height 6
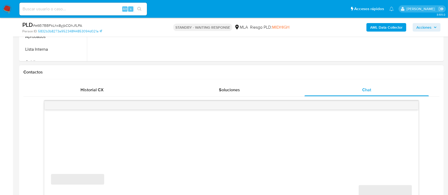
select select "10"
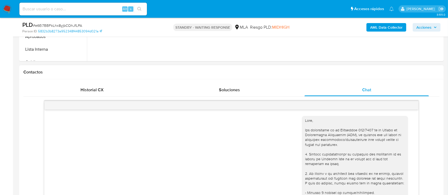
scroll to position [499, 0]
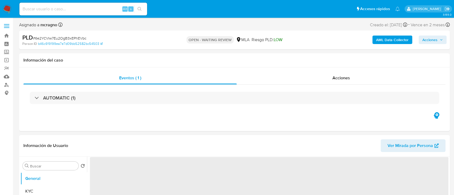
select select "10"
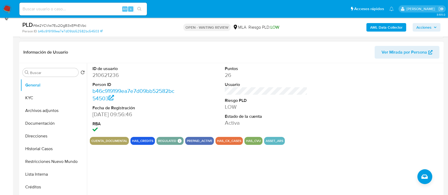
scroll to position [106, 0]
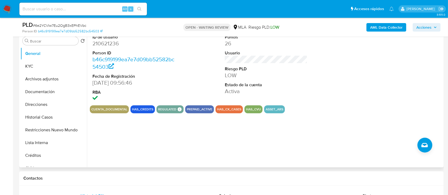
click at [109, 40] on dd "210621236" at bounding box center [134, 43] width 83 height 7
copy dd "210621236"
click at [49, 118] on button "Historial Casos" at bounding box center [51, 117] width 62 height 13
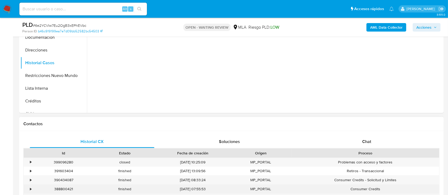
scroll to position [213, 0]
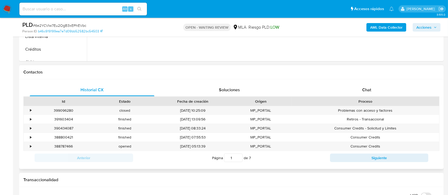
click at [372, 103] on div "Proceso" at bounding box center [365, 101] width 140 height 5
click at [374, 95] on div "Chat" at bounding box center [367, 90] width 125 height 13
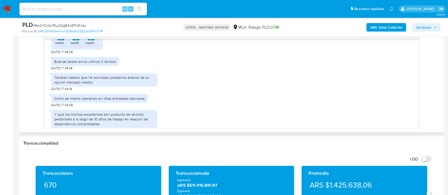
scroll to position [319, 0]
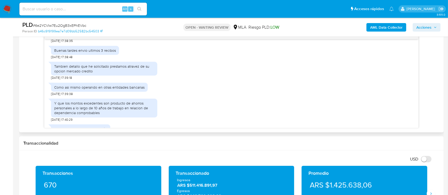
click at [60, 34] on span "melifile2689672293598360865.pdf" at bounding box center [80, 32] width 51 height 5
click at [74, 34] on span "melifile1844327882239087791.pdf" at bounding box center [94, 32] width 49 height 5
click at [88, 34] on span "melifile552362698520015243.pdf" at bounding box center [110, 32] width 48 height 5
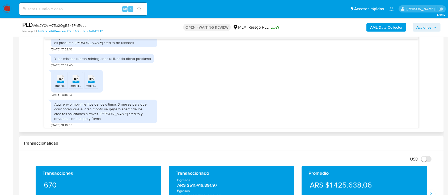
scroll to position [425, 0]
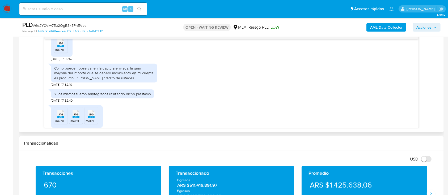
click at [64, 52] on span "melifile5166422054719414424.jpg" at bounding box center [79, 50] width 48 height 5
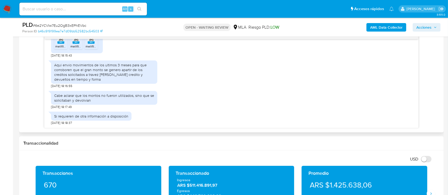
scroll to position [510, 0]
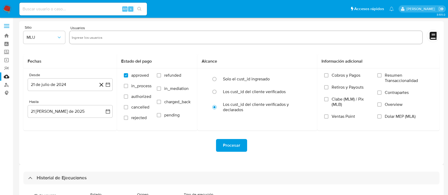
select select "10"
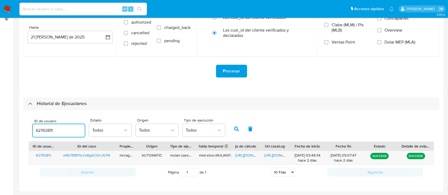
click at [38, 132] on input "62763811" at bounding box center [59, 130] width 52 height 7
type input "210621236"
drag, startPoint x: 234, startPoint y: 130, endPoint x: 247, endPoint y: 151, distance: 25.2
click at [234, 130] on icon "button" at bounding box center [236, 129] width 5 height 5
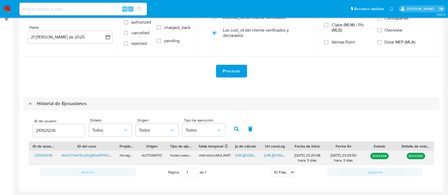
click at [247, 156] on span "[URL][DOMAIN_NAME]" at bounding box center [253, 155] width 37 height 5
click at [270, 153] on span "[URL][DOMAIN_NAME]" at bounding box center [282, 155] width 37 height 5
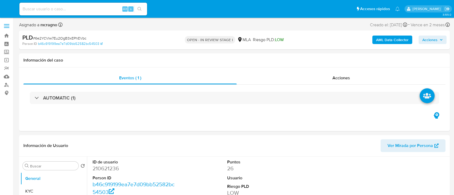
select select "10"
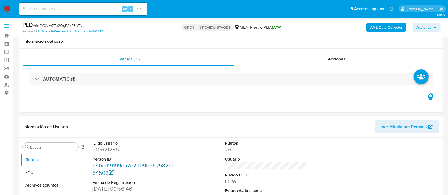
scroll to position [106, 0]
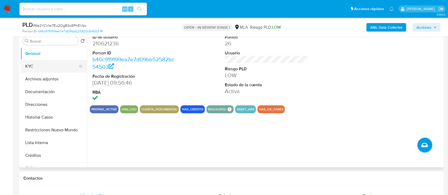
click at [57, 63] on button "KYC" at bounding box center [51, 66] width 62 height 13
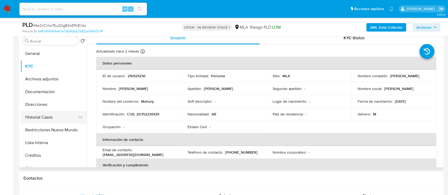
click at [40, 115] on button "Historial Casos" at bounding box center [51, 117] width 62 height 13
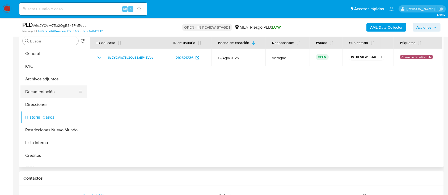
click at [38, 100] on button "Direcciones" at bounding box center [53, 104] width 66 height 13
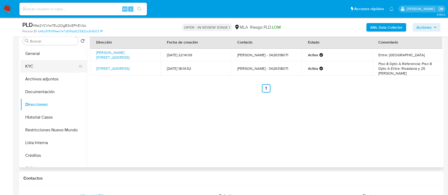
click at [57, 64] on button "KYC" at bounding box center [51, 66] width 62 height 13
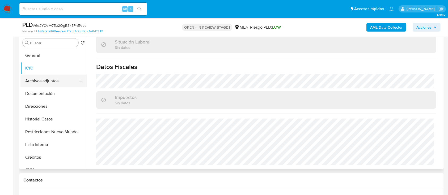
scroll to position [71, 0]
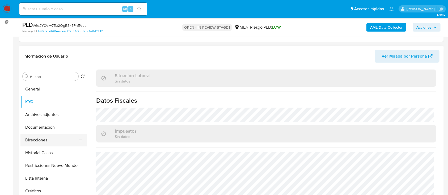
click at [55, 141] on button "Direcciones" at bounding box center [51, 140] width 62 height 13
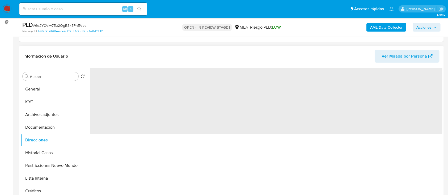
scroll to position [0, 0]
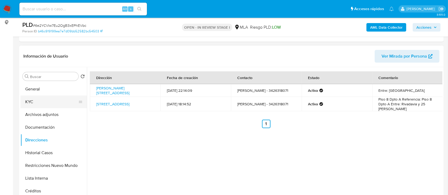
click at [39, 100] on button "KYC" at bounding box center [51, 102] width 62 height 13
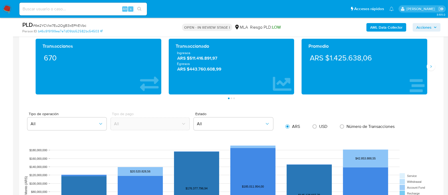
scroll to position [248, 0]
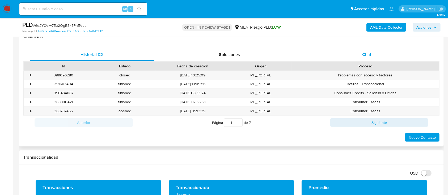
click at [380, 54] on div "Chat" at bounding box center [367, 54] width 125 height 13
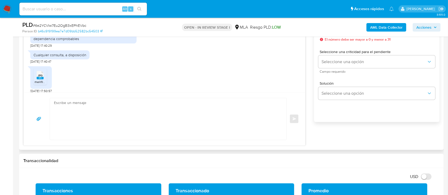
scroll to position [142, 0]
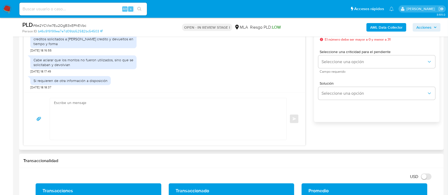
click at [166, 133] on textarea at bounding box center [167, 119] width 226 height 42
paste textarea "Hola Mauricio Alejandro Schmidt, Muchas gracias por tu respuesta. Ademas, neces…"
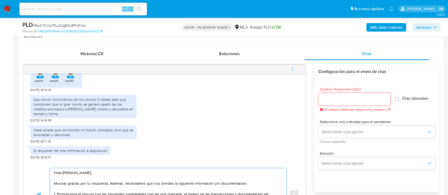
scroll to position [248, 0]
type textarea "Hola Mauricio Alejandro Schmidt, Muchas gracias por tu respuesta. Ademas, neces…"
click at [339, 99] on input "Esperar Respuesta (días)" at bounding box center [354, 100] width 72 height 7
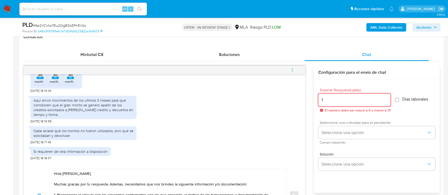
type input "1"
click at [341, 122] on span "Seleccione una criticidad para el pendiente" at bounding box center [378, 123] width 117 height 4
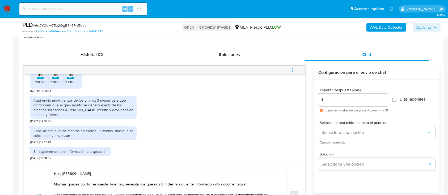
click at [335, 104] on div "1" at bounding box center [353, 100] width 70 height 13
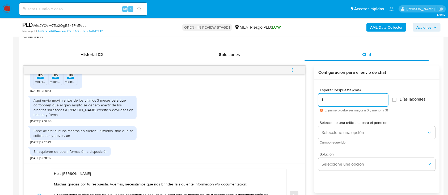
click at [338, 99] on input "1" at bounding box center [353, 100] width 70 height 7
type input "2"
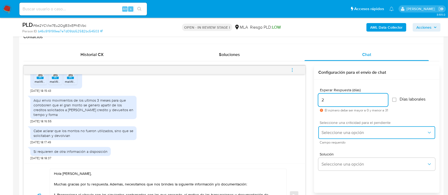
click at [339, 136] on button "Seleccione una opción" at bounding box center [376, 133] width 117 height 13
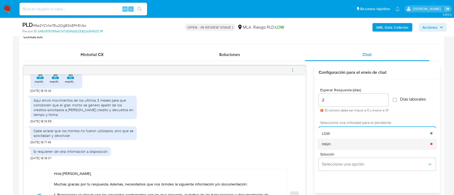
click at [331, 143] on div "HIGH" at bounding box center [376, 144] width 108 height 11
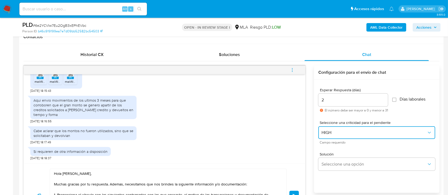
scroll to position [319, 0]
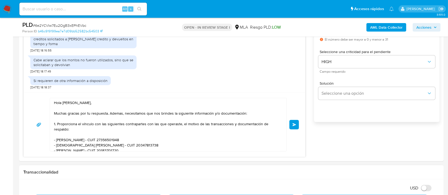
drag, startPoint x: 294, startPoint y: 122, endPoint x: 266, endPoint y: 171, distance: 56.2
click at [294, 122] on button "Enviar" at bounding box center [294, 125] width 10 height 10
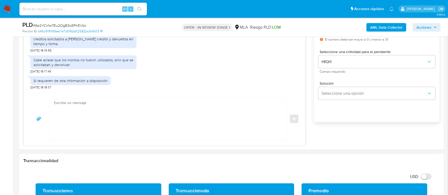
scroll to position [293, 0]
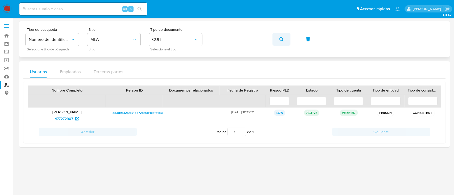
click at [279, 37] on span "button" at bounding box center [281, 39] width 4 height 12
click at [72, 117] on span "138288776" at bounding box center [64, 119] width 18 height 9
click at [288, 36] on button "button" at bounding box center [281, 39] width 18 height 13
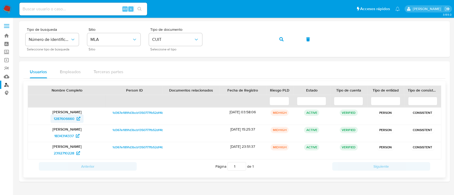
click at [73, 119] on span "1287606660" at bounding box center [64, 119] width 21 height 9
click at [279, 37] on button "button" at bounding box center [281, 39] width 18 height 13
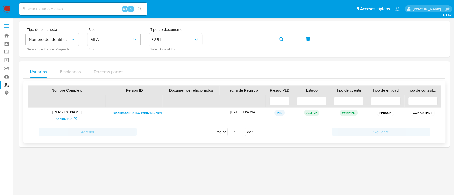
click at [78, 114] on p "Boris Jesus Garcia" at bounding box center [67, 112] width 71 height 5
click at [73, 116] on span "99887112" at bounding box center [66, 119] width 21 height 9
click at [282, 36] on span "button" at bounding box center [281, 39] width 4 height 12
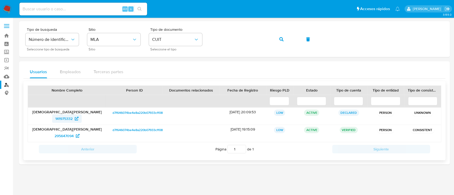
click at [64, 120] on span "141975332" at bounding box center [63, 119] width 17 height 9
click at [280, 38] on icon "button" at bounding box center [281, 39] width 4 height 4
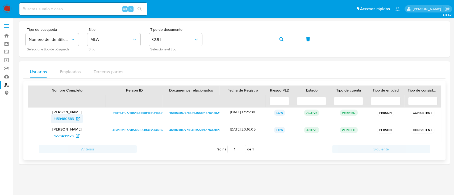
click at [72, 121] on span "1159480583" at bounding box center [64, 119] width 20 height 9
click at [273, 36] on button "button" at bounding box center [281, 39] width 18 height 13
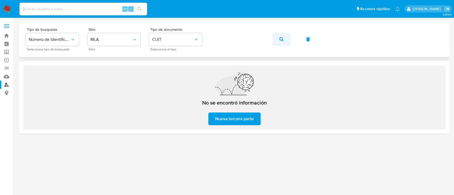
click at [286, 40] on button "button" at bounding box center [281, 39] width 18 height 13
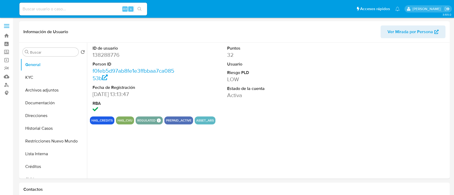
select select "10"
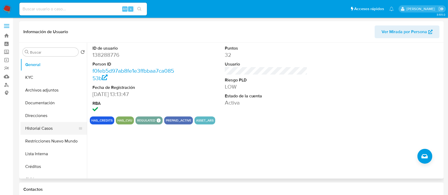
drag, startPoint x: 48, startPoint y: 142, endPoint x: 55, endPoint y: 129, distance: 14.4
click at [48, 142] on button "Restricciones Nuevo Mundo" at bounding box center [53, 141] width 66 height 13
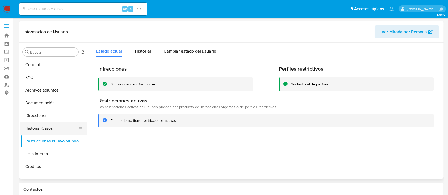
click at [56, 127] on button "Historial Casos" at bounding box center [51, 128] width 62 height 13
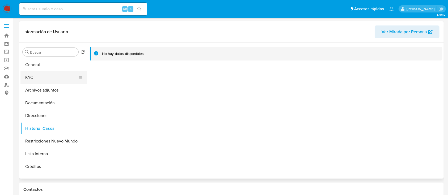
click at [53, 75] on button "KYC" at bounding box center [51, 77] width 62 height 13
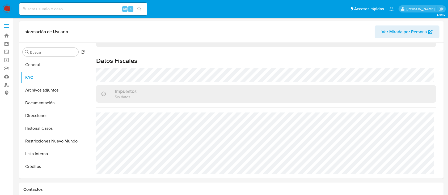
scroll to position [290, 0]
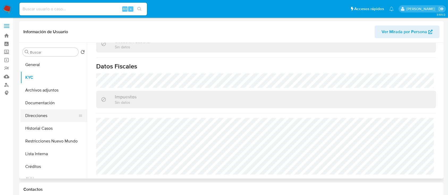
click at [55, 115] on button "Direcciones" at bounding box center [51, 116] width 62 height 13
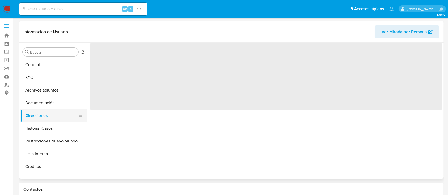
scroll to position [0, 0]
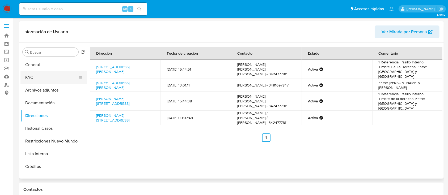
click at [47, 81] on button "KYC" at bounding box center [51, 77] width 62 height 13
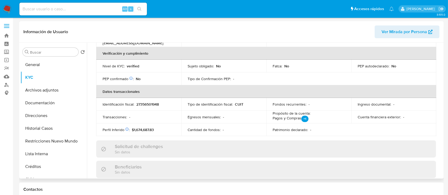
scroll to position [219, 0]
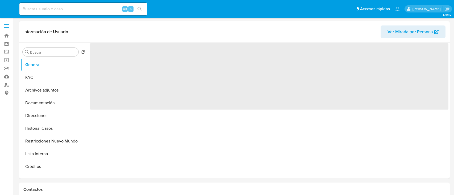
select select "10"
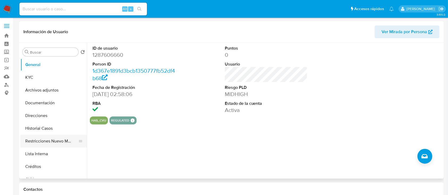
click at [51, 144] on button "Restricciones Nuevo Mundo" at bounding box center [51, 141] width 62 height 13
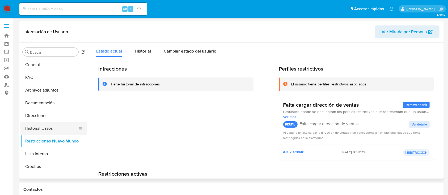
click at [56, 127] on button "Historial Casos" at bounding box center [51, 128] width 62 height 13
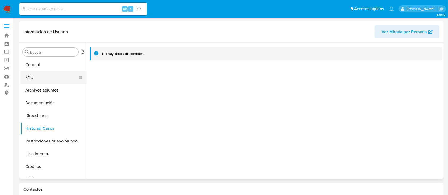
click at [52, 77] on button "KYC" at bounding box center [51, 77] width 62 height 13
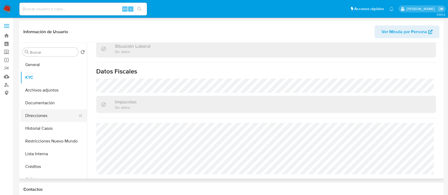
scroll to position [275, 0]
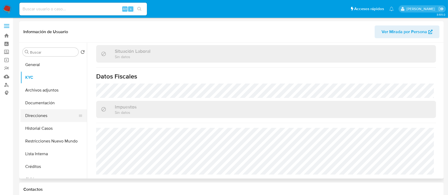
click at [54, 115] on button "Direcciones" at bounding box center [51, 116] width 62 height 13
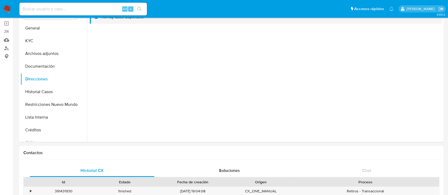
scroll to position [35, 0]
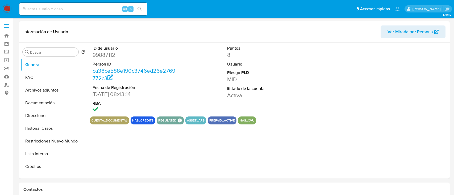
select select "10"
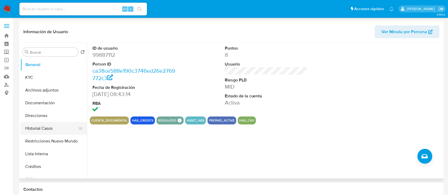
click at [51, 139] on button "Restricciones Nuevo Mundo" at bounding box center [53, 141] width 66 height 13
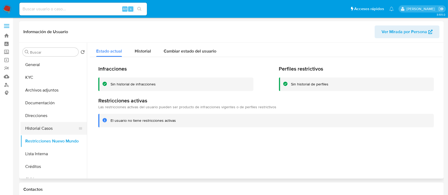
click at [55, 126] on button "Historial Casos" at bounding box center [51, 128] width 62 height 13
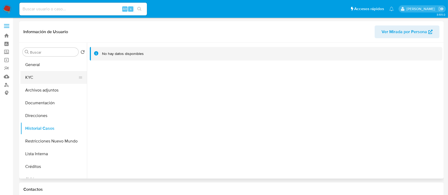
click at [48, 75] on button "KYC" at bounding box center [51, 77] width 62 height 13
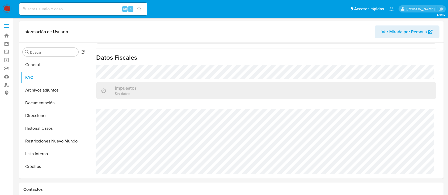
scroll to position [293, 0]
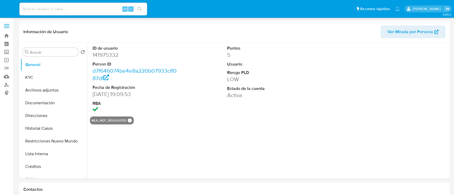
select select "10"
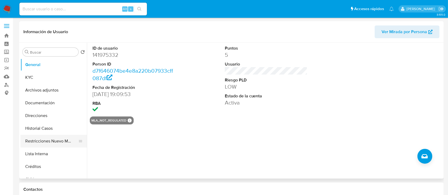
click at [62, 136] on button "Restricciones Nuevo Mundo" at bounding box center [51, 141] width 62 height 13
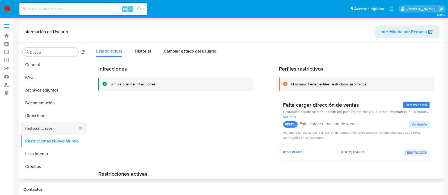
click at [58, 127] on button "Historial Casos" at bounding box center [51, 128] width 62 height 13
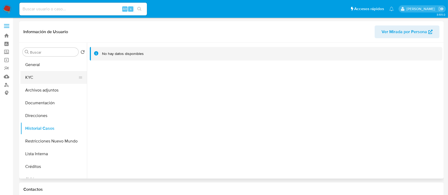
click at [52, 76] on button "KYC" at bounding box center [51, 77] width 62 height 13
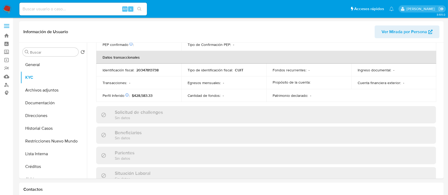
scroll to position [280, 0]
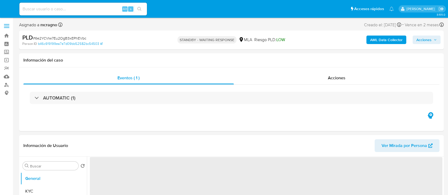
select select "10"
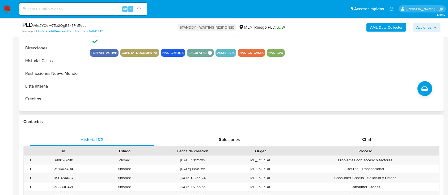
scroll to position [213, 0]
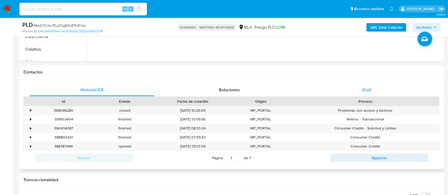
click at [360, 84] on div "Chat" at bounding box center [367, 90] width 125 height 13
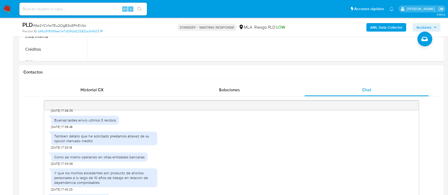
scroll to position [319, 0]
drag, startPoint x: 92, startPoint y: 150, endPoint x: 95, endPoint y: 154, distance: 5.1
click at [95, 146] on div "Tambien detallo que he solicitado prestamos atravez de su opcion mercado credito" at bounding box center [104, 140] width 106 height 14
copy div "he solicitado prestamos atravez de su opcion mercado credito"
click at [55, 163] on div "Como asi mismo operando en otras entidades bancarias" at bounding box center [99, 158] width 97 height 9
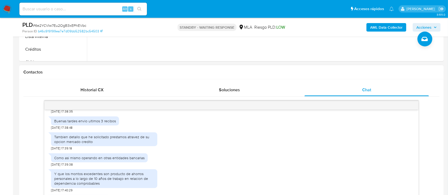
scroll to position [354, 0]
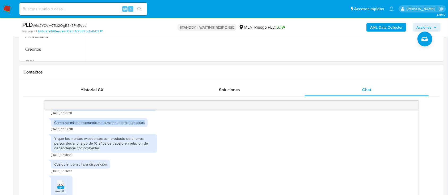
drag, startPoint x: 54, startPoint y: 132, endPoint x: 147, endPoint y: 133, distance: 93.0
click at [147, 127] on div "Como asi mismo operando en otras entidades bancarias" at bounding box center [99, 122] width 97 height 9
copy div "Como asi mismo operando en otras entidades bancarias"
click at [51, 167] on div "Cualquier consulta, a disposición 18/08/2025 17:40:47" at bounding box center [80, 165] width 59 height 16
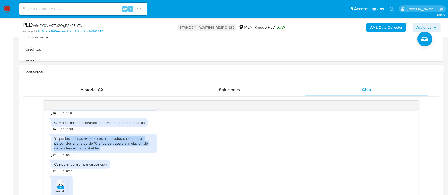
drag, startPoint x: 64, startPoint y: 148, endPoint x: 114, endPoint y: 156, distance: 50.6
click at [114, 151] on div "Y que los montos excedentes son producto de ahorros personales a lo largo de 10…" at bounding box center [104, 143] width 100 height 15
copy div "los montos excedentes son producto de ahorros personales a lo largo de 10 años …"
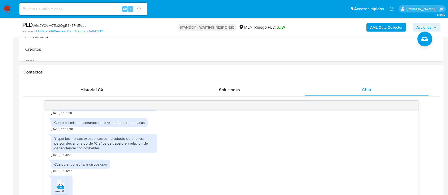
click at [51, 169] on div "Cualquier consulta, a disposición" at bounding box center [80, 164] width 59 height 9
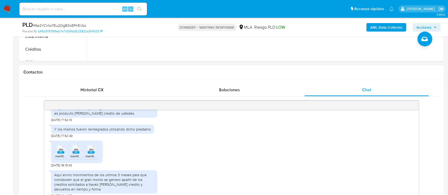
scroll to position [496, 0]
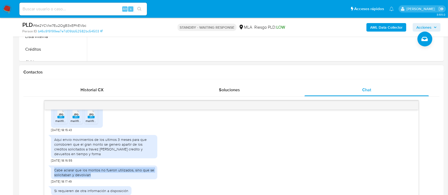
drag, startPoint x: 53, startPoint y: 179, endPoint x: 109, endPoint y: 186, distance: 56.5
click at [109, 180] on div "Cabe aclarar que los montos no fueron utilizados, sino que se solicitaban y dev…" at bounding box center [104, 173] width 106 height 14
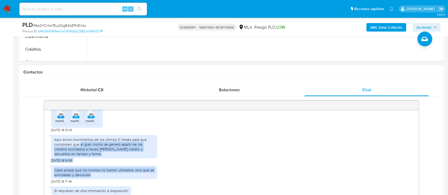
drag, startPoint x: 81, startPoint y: 154, endPoint x: 93, endPoint y: 186, distance: 33.8
click at [93, 186] on div "18/08/2025 17:30:38 PDF PDF melifile2689672293598360865.pdf PDF PDF melifile184…" at bounding box center [231, 154] width 374 height 89
copy div "el gran monto se genero apartir de los creditos solicitados a travez de mercado…"
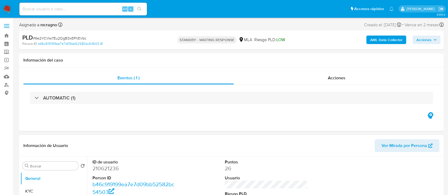
select select "10"
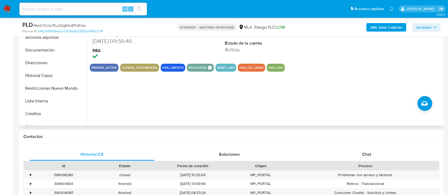
scroll to position [213, 0]
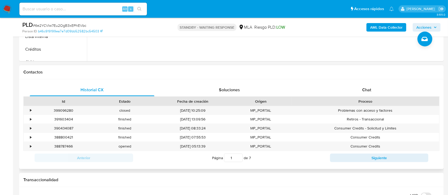
click at [372, 98] on div "Proceso" at bounding box center [366, 101] width 148 height 9
click at [373, 91] on div "Chat" at bounding box center [367, 90] width 125 height 13
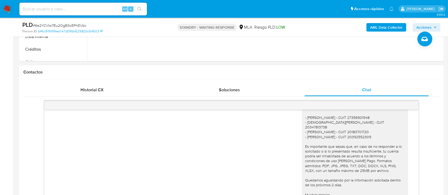
scroll to position [206, 0]
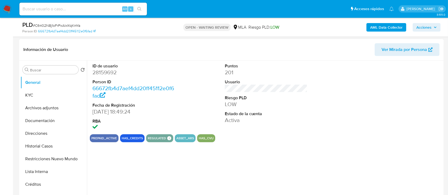
scroll to position [71, 0]
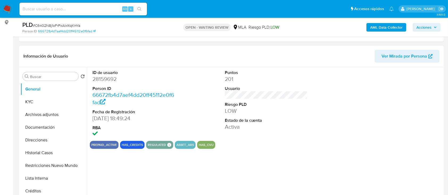
click at [113, 81] on dd "28159692" at bounding box center [134, 78] width 83 height 7
select select "10"
copy dd "28159692"
click at [46, 150] on button "Historial Casos" at bounding box center [51, 153] width 62 height 13
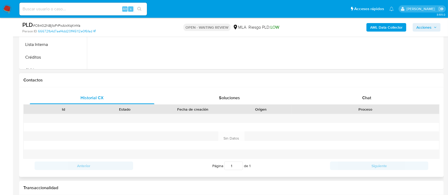
scroll to position [213, 0]
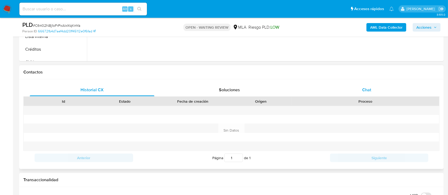
click at [389, 96] on div "Chat" at bounding box center [367, 90] width 125 height 13
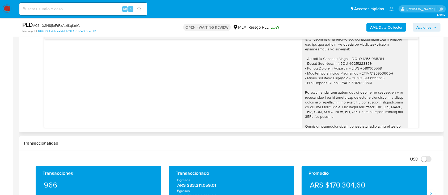
scroll to position [339, 0]
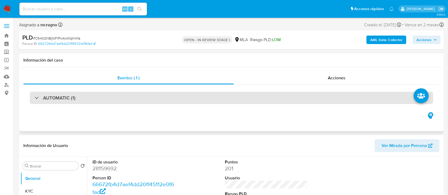
select select "10"
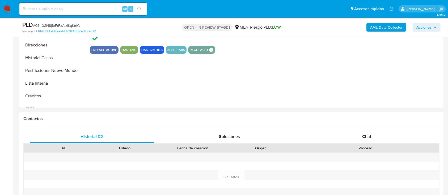
scroll to position [177, 0]
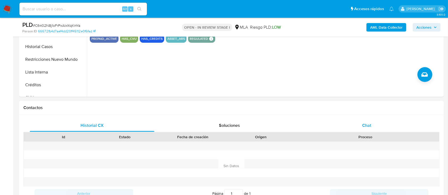
click at [361, 120] on div "Chat" at bounding box center [367, 125] width 125 height 13
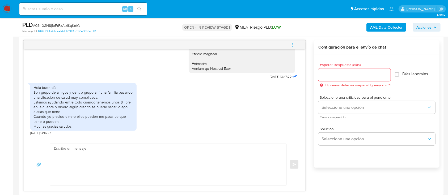
scroll to position [283, 0]
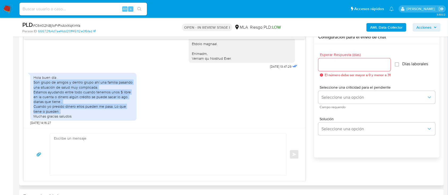
drag, startPoint x: 33, startPoint y: 82, endPoint x: 115, endPoint y: 110, distance: 86.2
click at [115, 110] on div "Hola buen día . Son grupo de amigos y dentro grupo ahí una familia pasando una …" at bounding box center [83, 97] width 100 height 44
copy div "Son grupo de amigos y dentro grupo ahí una familia pasando una situación de sal…"
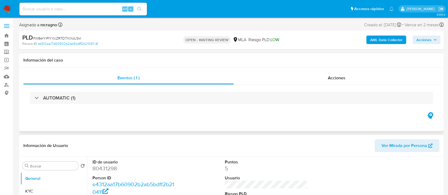
scroll to position [106, 0]
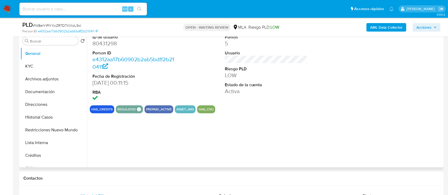
select select "10"
click at [104, 42] on dd "80431298" at bounding box center [134, 43] width 83 height 7
copy dd "80431298"
click at [51, 114] on button "Historial Casos" at bounding box center [51, 117] width 62 height 13
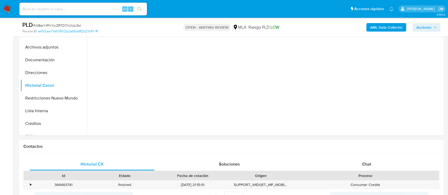
scroll to position [177, 0]
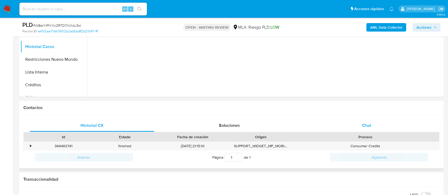
click at [381, 126] on div "Chat" at bounding box center [367, 125] width 125 height 13
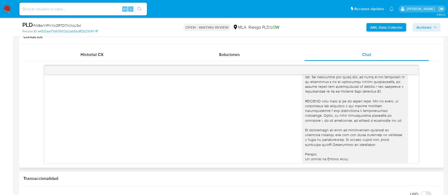
scroll to position [246, 0]
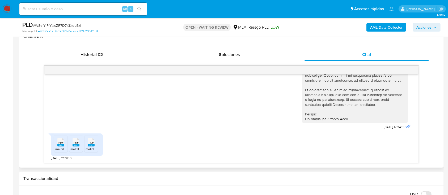
click at [61, 148] on span "melifile2864219291432952618.pdf" at bounding box center [79, 149] width 49 height 5
click at [77, 143] on span "PDF" at bounding box center [76, 142] width 5 height 3
click at [90, 143] on span "PDF" at bounding box center [91, 142] width 5 height 3
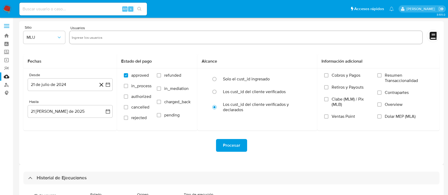
select select "10"
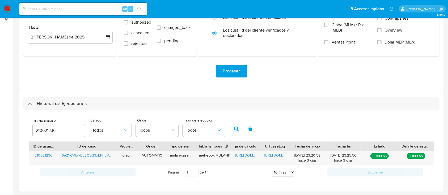
click at [47, 131] on input "210621236" at bounding box center [59, 130] width 52 height 7
click at [236, 125] on button "button" at bounding box center [237, 129] width 14 height 13
click at [245, 156] on span "https://docs.google.com/spreadsheets/d/1Gs6JpnhZkrAOlh5Bvw9gX-hOG5dqDIhC33jQ7sn…" at bounding box center [253, 155] width 37 height 5
click at [272, 157] on span "https://docs.google.com/document/d/187wT5gfXBEyLLwvS4hVtnEyJM2tsTet6kPLWNyTsk9c…" at bounding box center [282, 155] width 37 height 5
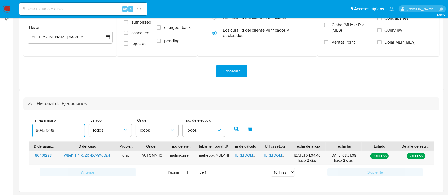
click at [51, 129] on input "80431298" at bounding box center [59, 130] width 52 height 7
type input "117196217"
click at [250, 126] on button "button" at bounding box center [251, 129] width 14 height 13
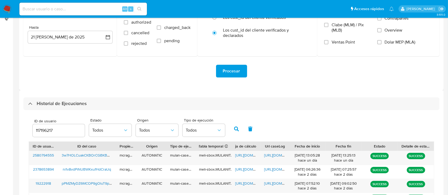
click at [62, 131] on input "117196217" at bounding box center [59, 130] width 52 height 7
click at [238, 129] on icon "button" at bounding box center [236, 129] width 5 height 5
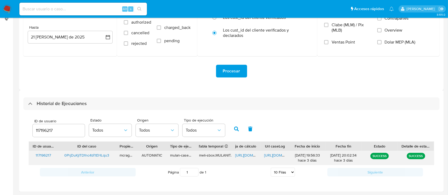
click at [242, 152] on div "https://docs.google.com/spreadsheets/d/1CuJFe22L1LqbN3HuL1bcrDn6q26Y7sxyE6Ynmtk…" at bounding box center [246, 158] width 29 height 14
click at [242, 153] on span "https://docs.google.com/spreadsheets/d/1CuJFe22L1LqbN3HuL1bcrDn6q26Y7sxyE6Ynmtk…" at bounding box center [253, 155] width 37 height 5
click at [272, 152] on div "https://docs.google.com/document/d/1M97r2SzMqLfggPa2BE3W78UJYreWxFg_rZPSjOd-teI…" at bounding box center [275, 158] width 29 height 14
click at [272, 154] on span "https://docs.google.com/document/d/1M97r2SzMqLfggPa2BE3W78UJYreWxFg_rZPSjOd-teI…" at bounding box center [282, 155] width 37 height 5
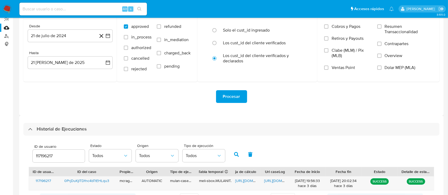
scroll to position [39, 0]
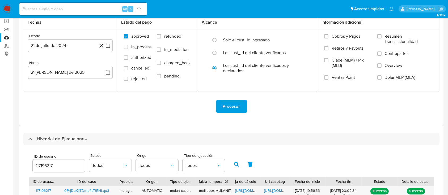
click at [48, 166] on input "117196217" at bounding box center [59, 166] width 52 height 7
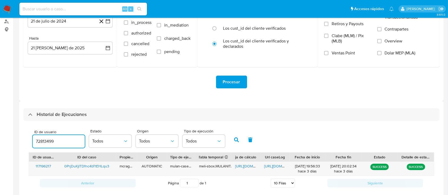
scroll to position [74, 0]
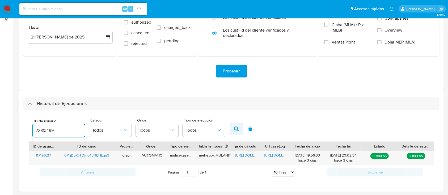
type input "72813499"
click at [240, 128] on button "button" at bounding box center [237, 129] width 14 height 13
click at [245, 154] on span "https://docs.google.com/spreadsheets/d/1pehLQsvKYMOp9IYdMXKKyomLaP4MFZfwzKAPJoW…" at bounding box center [253, 155] width 37 height 5
click at [279, 158] on div "https://docs.google.com/document/d/1pfknZL_yp3hYIZkwBqvQ0_nvi_V-7I1omrW4GwGaRDk…" at bounding box center [275, 158] width 29 height 14
click at [279, 156] on span "https://docs.google.com/document/d/1pfknZL_yp3hYIZkwBqvQ0_nvi_V-7I1omrW4GwGaRDk…" at bounding box center [282, 155] width 37 height 5
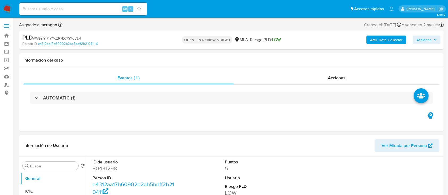
select select "10"
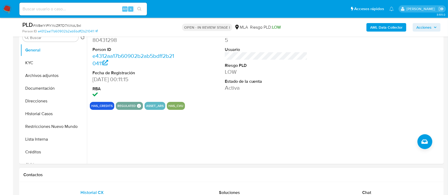
scroll to position [177, 0]
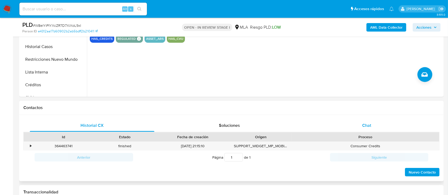
click at [371, 131] on div "Chat" at bounding box center [367, 125] width 125 height 13
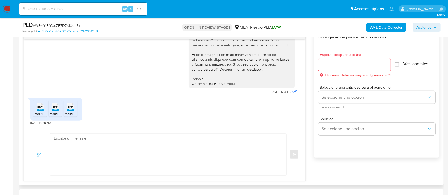
scroll to position [175, 0]
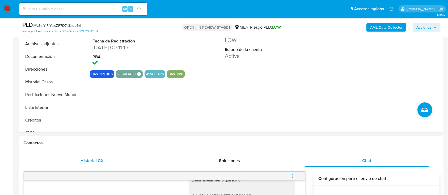
click at [78, 156] on div "Historial CX" at bounding box center [92, 161] width 125 height 13
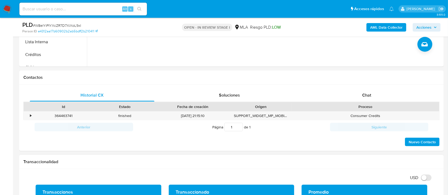
scroll to position [248, 0]
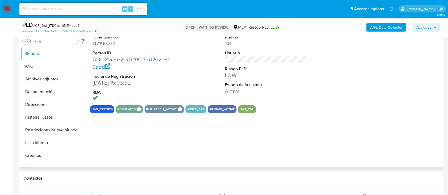
select select "10"
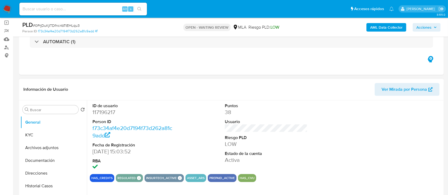
scroll to position [35, 0]
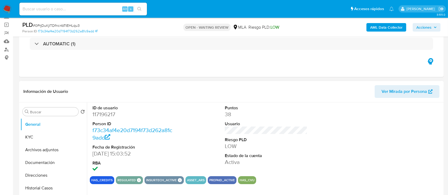
click at [108, 112] on dd "117196217" at bounding box center [134, 114] width 83 height 7
copy dd "117196217"
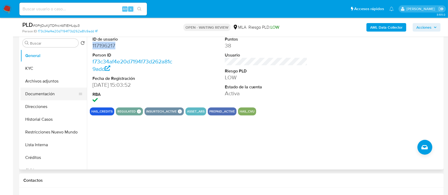
scroll to position [106, 0]
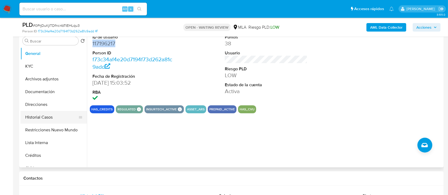
click at [50, 120] on button "Historial Casos" at bounding box center [51, 117] width 62 height 13
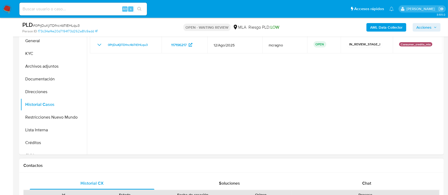
scroll to position [177, 0]
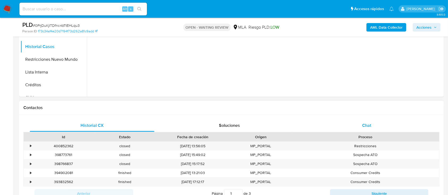
click at [380, 122] on div "Chat" at bounding box center [367, 125] width 125 height 13
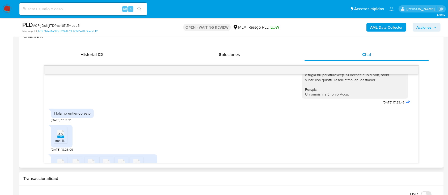
scroll to position [319, 0]
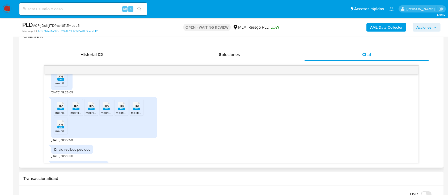
drag, startPoint x: 61, startPoint y: 84, endPoint x: 59, endPoint y: 114, distance: 29.8
click at [60, 78] on span "JPG" at bounding box center [60, 76] width 5 height 3
click at [59, 111] on div "JPG JPG" at bounding box center [60, 105] width 11 height 10
click at [81, 111] on div "JPG JPG" at bounding box center [75, 105] width 11 height 10
click at [92, 108] on span "JPG" at bounding box center [91, 106] width 5 height 3
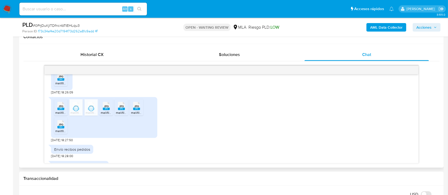
click at [107, 110] on rect at bounding box center [106, 109] width 7 height 2
click at [121, 110] on rect at bounding box center [121, 109] width 7 height 2
click at [135, 108] on span "JPG" at bounding box center [136, 106] width 5 height 3
drag, startPoint x: 60, startPoint y: 136, endPoint x: 68, endPoint y: 136, distance: 7.7
click at [60, 129] on div "JPG JPG" at bounding box center [60, 124] width 11 height 10
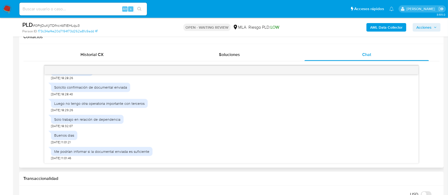
scroll to position [439, 0]
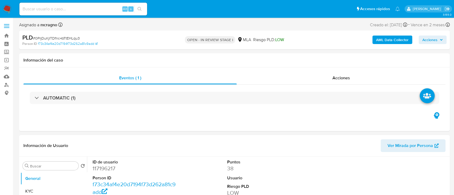
select select "10"
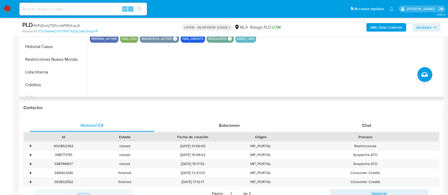
scroll to position [106, 0]
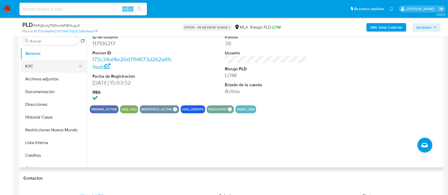
click at [51, 64] on button "KYC" at bounding box center [51, 66] width 62 height 13
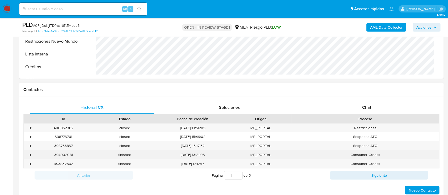
scroll to position [248, 0]
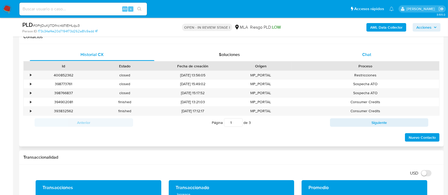
click at [375, 57] on div "Chat" at bounding box center [367, 54] width 125 height 13
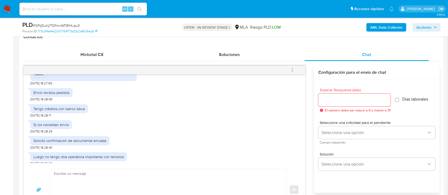
scroll to position [390, 0]
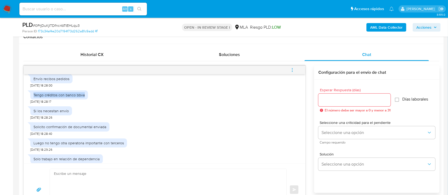
drag, startPoint x: 33, startPoint y: 104, endPoint x: 87, endPoint y: 105, distance: 54.2
click at [87, 104] on div "Tengo créditos con banco bbva [DATE] 18:28:17" at bounding box center [164, 96] width 268 height 16
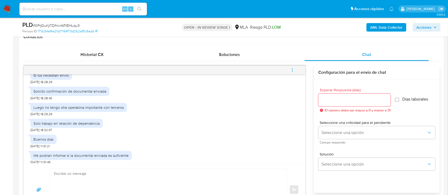
scroll to position [439, 0]
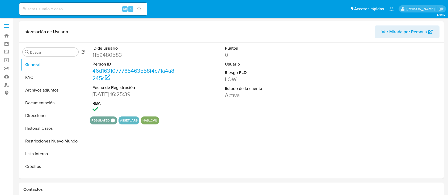
select select "10"
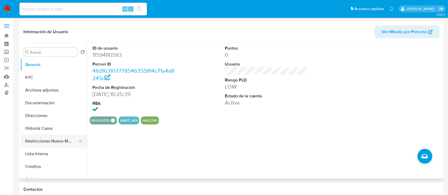
click at [52, 141] on button "Restricciones Nuevo Mundo" at bounding box center [51, 141] width 62 height 13
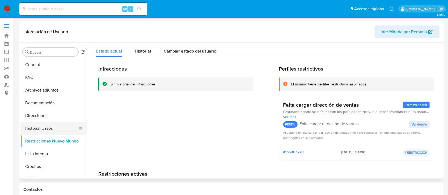
click at [54, 130] on button "Historial Casos" at bounding box center [51, 128] width 62 height 13
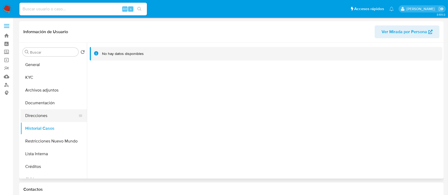
click at [53, 121] on button "Direcciones" at bounding box center [51, 116] width 62 height 13
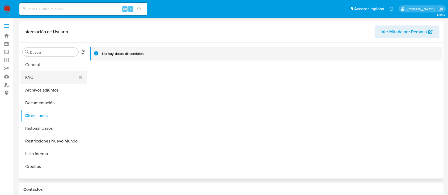
click at [57, 78] on button "KYC" at bounding box center [51, 77] width 62 height 13
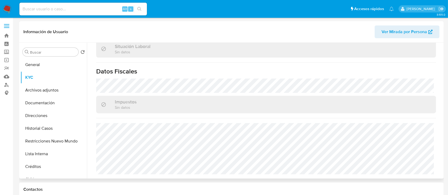
scroll to position [280, 0]
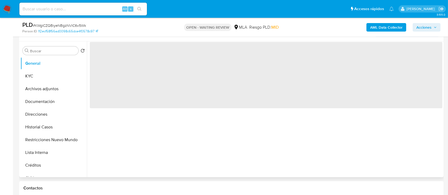
scroll to position [71, 0]
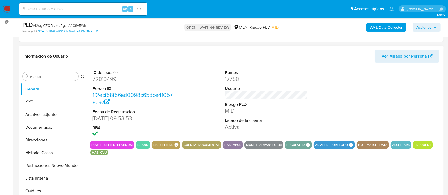
click at [103, 80] on dd "72813499" at bounding box center [134, 78] width 83 height 7
select select "10"
copy dd "72813499"
click at [59, 153] on button "Historial Casos" at bounding box center [51, 153] width 62 height 13
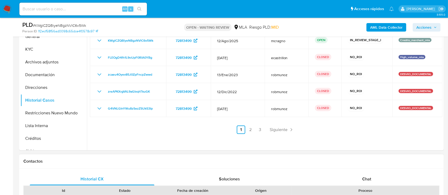
scroll to position [213, 0]
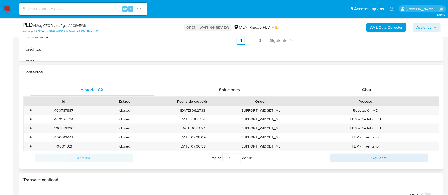
click at [381, 100] on div "Proceso" at bounding box center [365, 101] width 140 height 5
click at [380, 93] on div "Chat" at bounding box center [367, 90] width 125 height 13
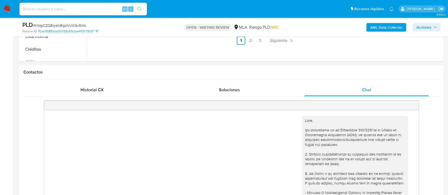
scroll to position [256, 0]
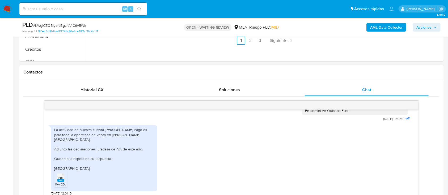
click at [64, 182] on rect at bounding box center [60, 181] width 7 height 2
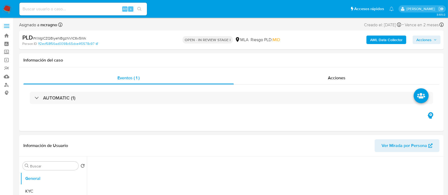
select select "10"
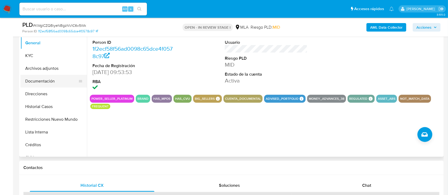
scroll to position [106, 0]
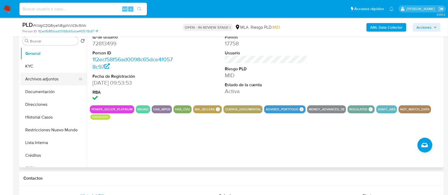
drag, startPoint x: 46, startPoint y: 59, endPoint x: 75, endPoint y: 73, distance: 32.6
click at [46, 59] on button "General" at bounding box center [53, 53] width 66 height 13
click at [36, 64] on button "KYC" at bounding box center [51, 66] width 62 height 13
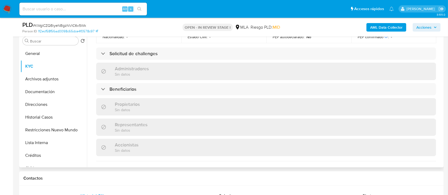
scroll to position [383, 0]
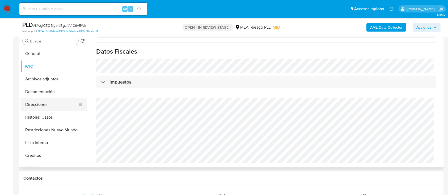
click at [44, 107] on button "Direcciones" at bounding box center [51, 104] width 62 height 13
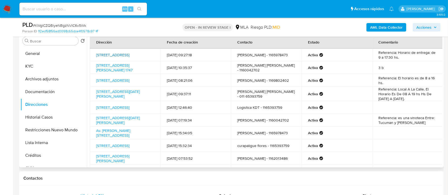
click at [129, 53] on link "Calle Venezuela 3286, Balvanera, Capital Federal, 1211, Argentina 3286" at bounding box center [112, 54] width 33 height 5
click at [140, 99] on link "Calle Suipacha 608, San Nicolás, Capital Federal, 1008, Argentina 608" at bounding box center [118, 94] width 44 height 10
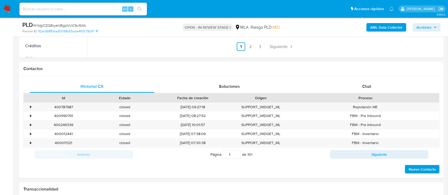
scroll to position [213, 0]
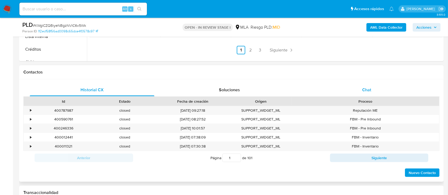
click at [389, 87] on div "Chat" at bounding box center [367, 90] width 125 height 13
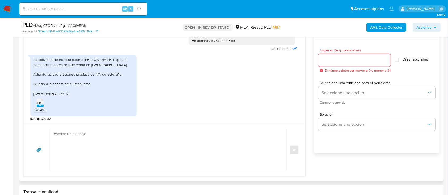
scroll to position [319, 0]
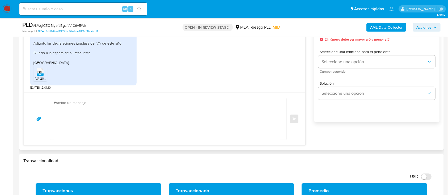
click at [124, 119] on textarea at bounding box center [167, 119] width 226 height 42
paste textarea "Hola, ¡Muchas gracias por tu respuesta! Confirmamos la recepción de la document…"
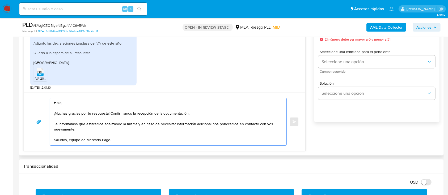
drag, startPoint x: 166, startPoint y: 131, endPoint x: 110, endPoint y: 113, distance: 58.6
click at [110, 113] on textarea "Hola, ¡Muchas gracias por tu respuesta! Confirmamos la recepción de la document…" at bounding box center [167, 121] width 226 height 47
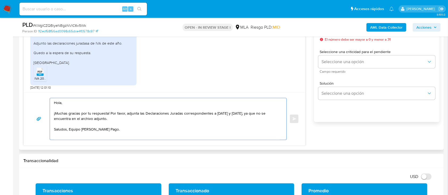
click at [107, 123] on textarea "Hola, ¡Muchas gracias por tu respuesta! Por favor, adjunta las Declaraciones Ju…" at bounding box center [167, 119] width 226 height 42
click at [98, 119] on textarea "Hola, ¡Muchas gracias por tu respuesta! Por favor, adjunta las Declaraciones Ju…" at bounding box center [167, 119] width 226 height 42
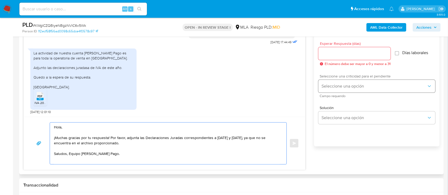
scroll to position [283, 0]
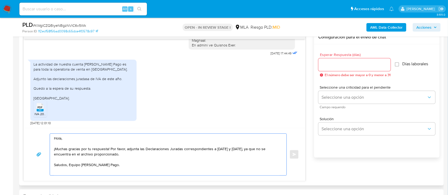
type textarea "Hola, ¡Muchas gracias por tu respuesta! Por favor, adjunta las Declaraciones Ju…"
click at [359, 69] on div at bounding box center [354, 64] width 72 height 13
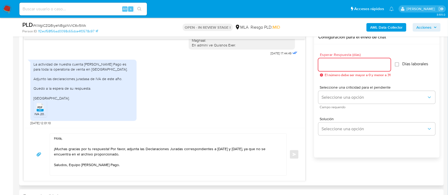
click at [355, 65] on input "Esperar Respuesta (días)" at bounding box center [354, 64] width 72 height 7
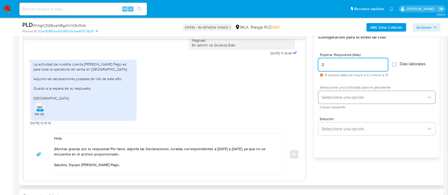
type input "2"
click at [337, 96] on span "Seleccione una opción" at bounding box center [374, 97] width 105 height 5
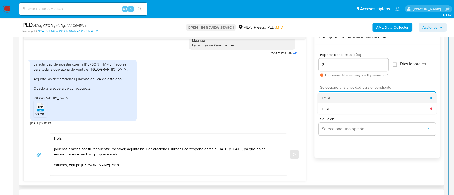
click at [334, 97] on div "LOW" at bounding box center [376, 98] width 108 height 11
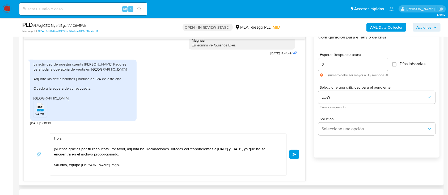
click at [293, 154] on span "Enviar" at bounding box center [295, 154] width 4 height 3
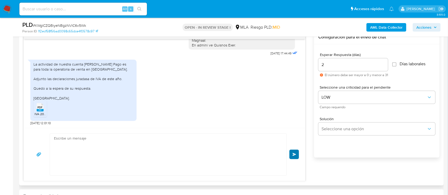
scroll to position [305, 0]
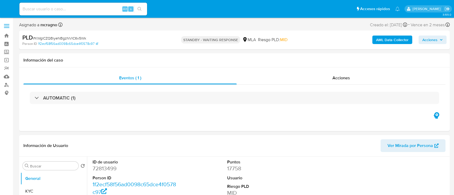
select select "10"
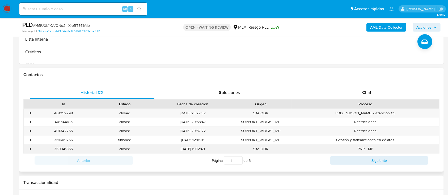
scroll to position [213, 0]
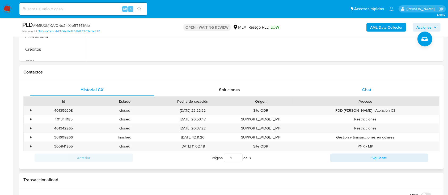
click at [372, 91] on div "Chat" at bounding box center [367, 90] width 125 height 13
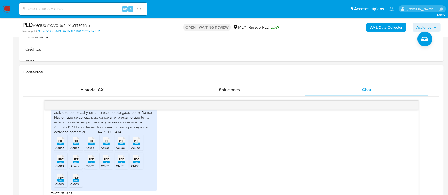
scroll to position [580, 0]
click at [60, 144] on rect at bounding box center [60, 144] width 7 height 2
click at [80, 141] on div "PDF PDF" at bounding box center [75, 141] width 11 height 10
click at [91, 143] on span "PDF" at bounding box center [91, 141] width 5 height 3
click at [111, 144] on div "PDF PDF" at bounding box center [106, 141] width 11 height 10
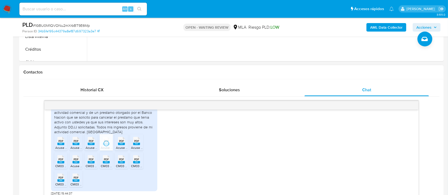
drag, startPoint x: 123, startPoint y: 142, endPoint x: 130, endPoint y: 141, distance: 7.2
click at [123, 142] on span "PDF" at bounding box center [121, 141] width 5 height 3
click at [64, 140] on icon at bounding box center [60, 141] width 7 height 8
click at [60, 162] on rect at bounding box center [60, 162] width 7 height 2
click at [75, 162] on rect at bounding box center [76, 162] width 7 height 2
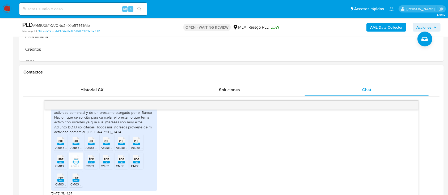
click at [90, 160] on div "PDF PDF" at bounding box center [91, 159] width 11 height 10
click at [110, 160] on div "PDF PDF" at bounding box center [106, 159] width 11 height 10
click at [121, 162] on rect at bounding box center [121, 162] width 7 height 2
click at [134, 162] on rect at bounding box center [136, 162] width 7 height 2
click at [60, 179] on span "PDF" at bounding box center [60, 177] width 5 height 3
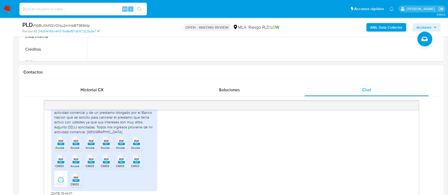
click at [64, 145] on icon at bounding box center [60, 141] width 7 height 8
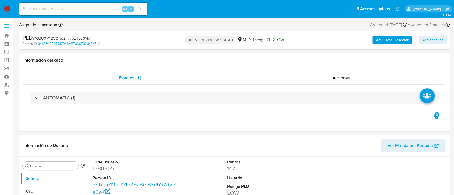
select select "10"
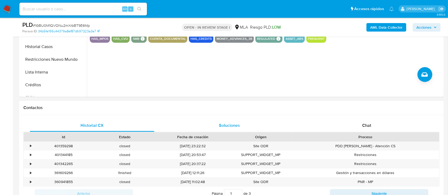
drag, startPoint x: 368, startPoint y: 122, endPoint x: 287, endPoint y: 131, distance: 80.8
click at [368, 122] on div "Chat" at bounding box center [367, 125] width 125 height 13
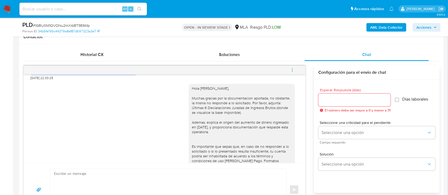
scroll to position [402, 0]
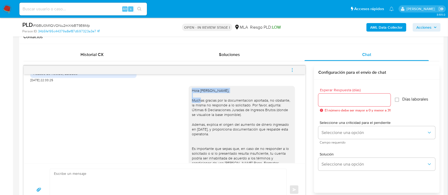
drag, startPoint x: 187, startPoint y: 99, endPoint x: 237, endPoint y: 98, distance: 50.5
click at [237, 98] on div "Hola [PERSON_NAME], Muchas gracias por la documentacion aportada, no obstante, …" at bounding box center [242, 151] width 100 height 126
copy div "Hola [PERSON_NAME],"
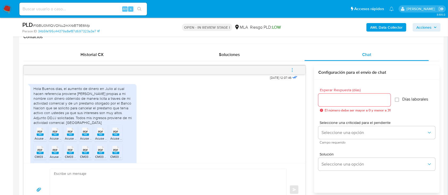
scroll to position [580, 0]
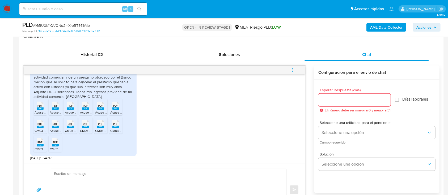
drag, startPoint x: 107, startPoint y: 177, endPoint x: 136, endPoint y: 165, distance: 31.3
click at [108, 177] on textarea at bounding box center [167, 190] width 226 height 42
paste textarea "Hola [PERSON_NAME],"
click at [62, 173] on textarea "Hola [PERSON_NAME]," at bounding box center [167, 190] width 226 height 42
click at [99, 184] on textarea "[PERSON_NAME]," at bounding box center [167, 190] width 226 height 42
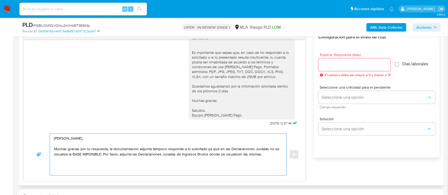
scroll to position [473, 0]
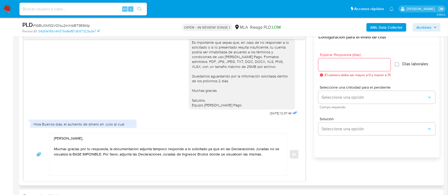
drag, startPoint x: 225, startPoint y: 115, endPoint x: 181, endPoint y: 84, distance: 53.5
click at [181, 84] on div "Hola [PERSON_NAME], Muchas gracias por la documentacion aportada, no obstante, …" at bounding box center [164, 46] width 268 height 141
copy div "Quedamos aguardando por la información solicitada dentro de los próximos 2 días…"
click at [85, 168] on textarea "[PERSON_NAME], Muchas gracias por tu respuesta, la documentacion adjunta tampoc…" at bounding box center [167, 155] width 226 height 42
paste textarea "Quedamos aguardando por la información solicitada dentro de los próximos 2 días…"
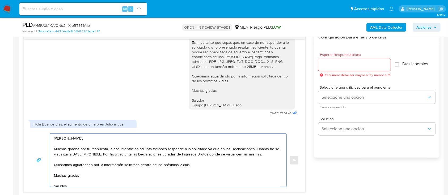
scroll to position [9, 0]
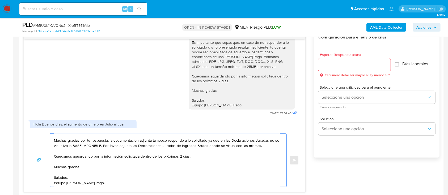
type textarea "[PERSON_NAME], Muchas gracias por tu respuesta, la documentacion adjunta tampoc…"
click at [368, 66] on input "Esperar Respuesta (días)" at bounding box center [354, 64] width 72 height 7
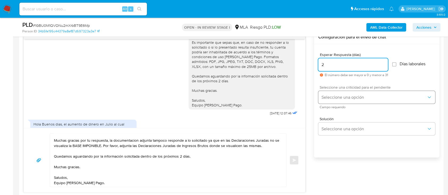
type input "2"
click at [350, 98] on span "Seleccione una opción" at bounding box center [374, 97] width 105 height 5
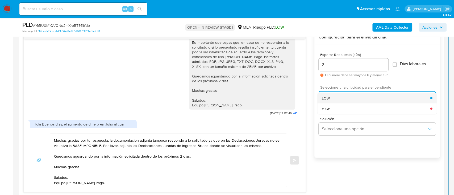
click at [336, 99] on div "LOW" at bounding box center [376, 98] width 108 height 11
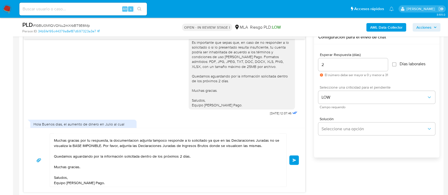
click at [289, 166] on div "Luis Marcelo Cerezo, Muchas gracias por tu respuesta, la documentacion adjunta …" at bounding box center [164, 161] width 269 height 54
click at [294, 159] on span "Enviar" at bounding box center [295, 160] width 4 height 3
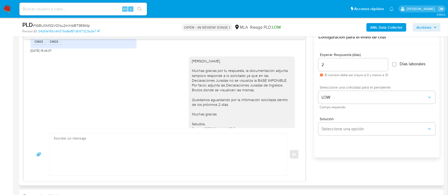
scroll to position [632, 0]
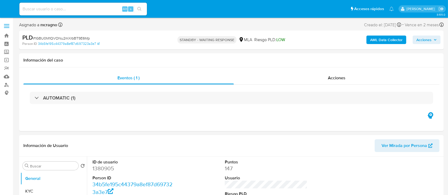
select select "10"
